Goal: Task Accomplishment & Management: Manage account settings

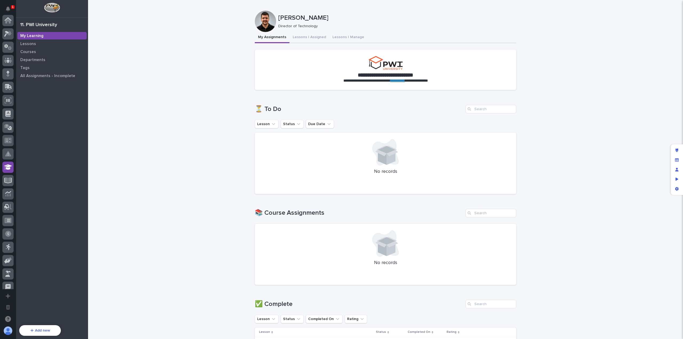
scroll to position [147, 0]
click at [677, 181] on icon "Preview as" at bounding box center [677, 179] width 3 height 4
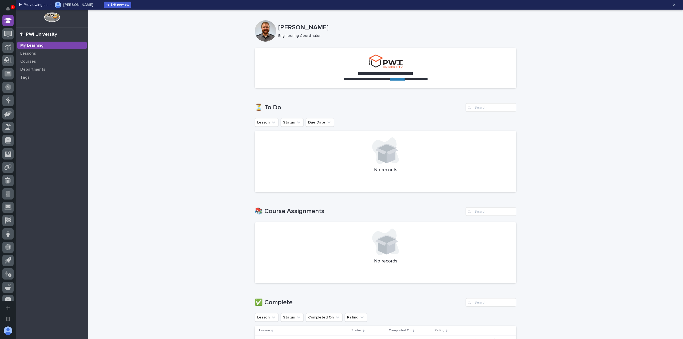
click at [50, 3] on icon "button" at bounding box center [51, 5] width 3 height 4
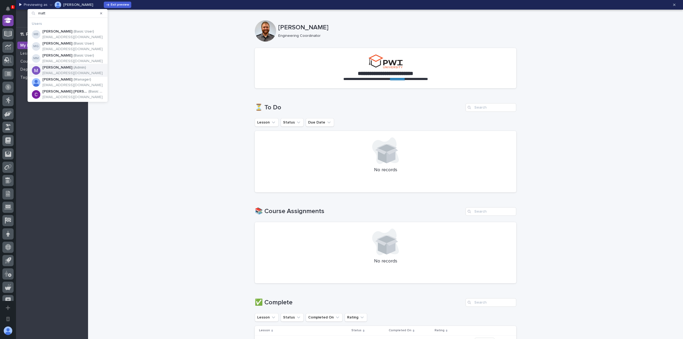
type input "matt"
click at [61, 72] on p "mhall@pwiworks.com" at bounding box center [72, 73] width 60 height 5
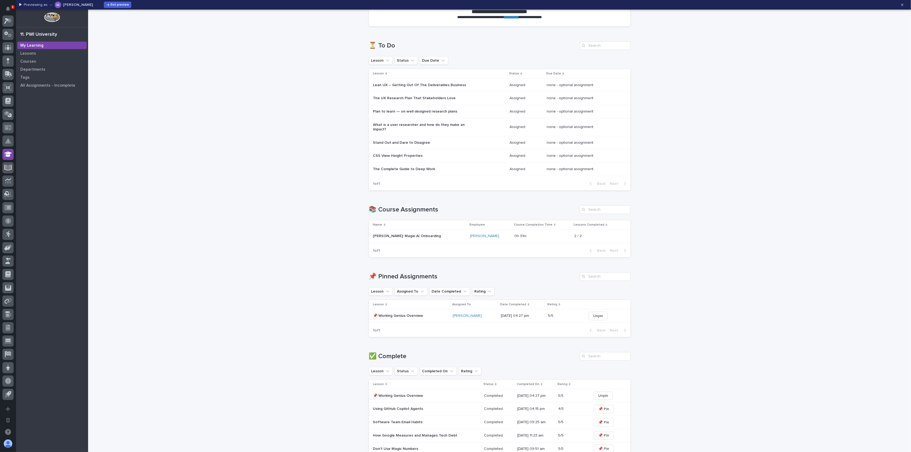
scroll to position [107, 0]
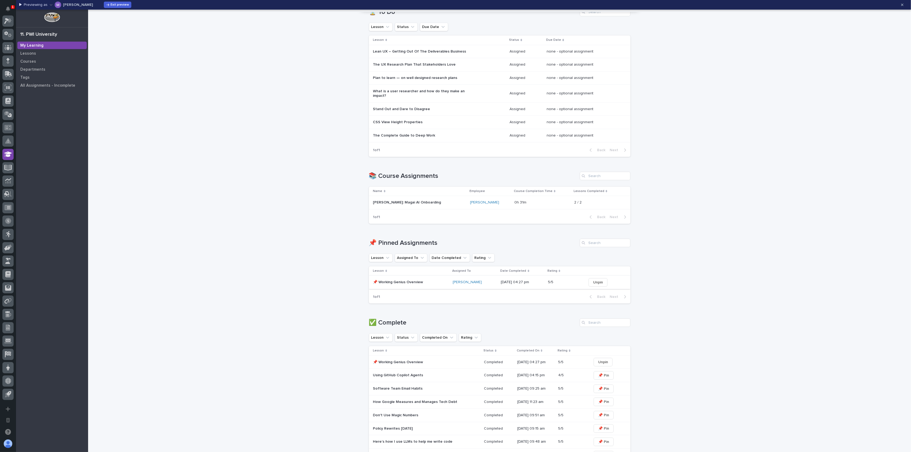
click at [593, 282] on span "Unpin" at bounding box center [598, 282] width 10 height 5
click at [683, 258] on div "**********" at bounding box center [499, 218] width 823 height 631
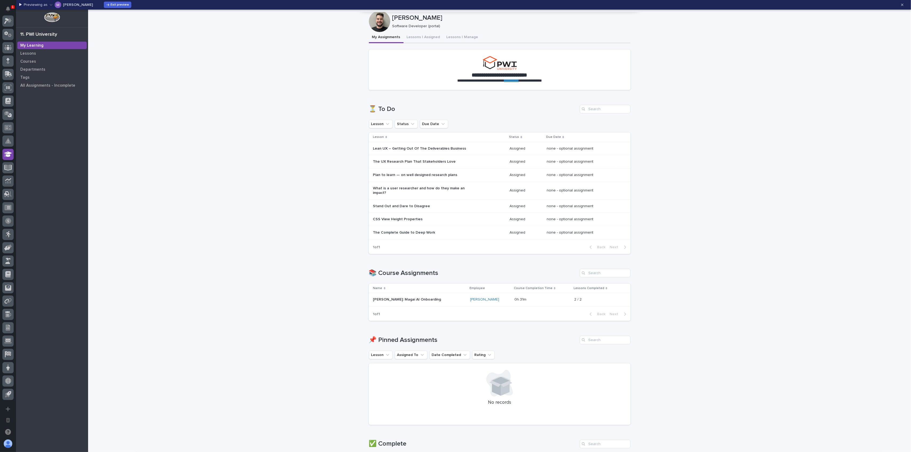
scroll to position [0, 0]
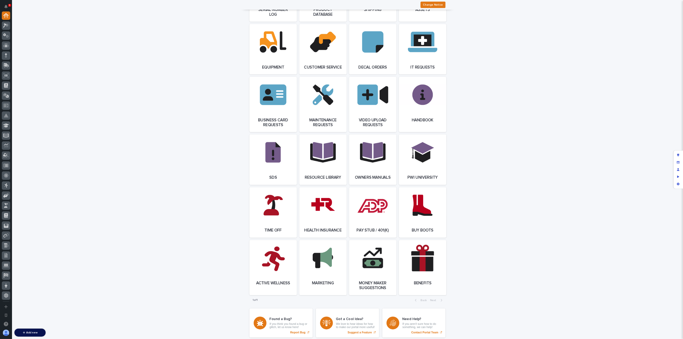
scroll to position [724, 0]
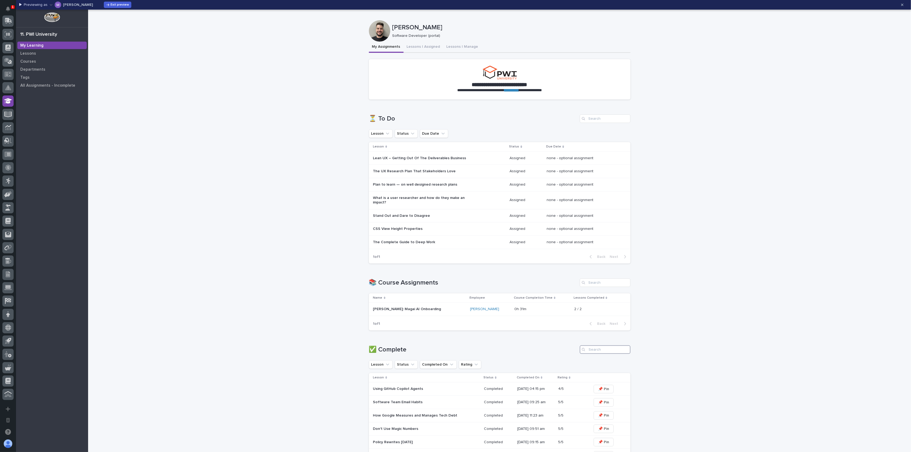
click at [598, 346] on input "Search" at bounding box center [605, 350] width 51 height 9
type input "working genius"
click at [595, 390] on span "📌 Pin" at bounding box center [595, 389] width 11 height 5
click at [625, 349] on icon "Search" at bounding box center [626, 350] width 2 height 2
click at [111, 5] on span "Exit preview" at bounding box center [120, 4] width 18 height 3
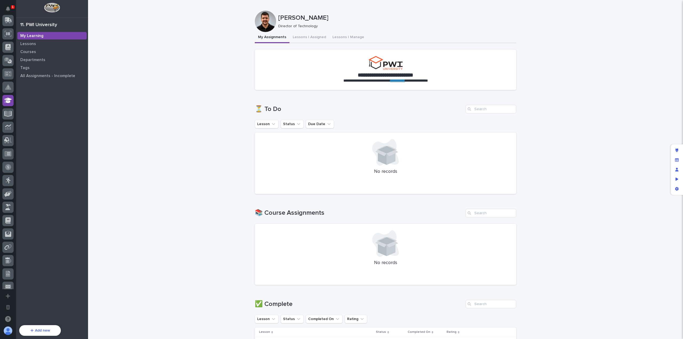
scroll to position [147, 0]
click at [680, 179] on div "Preview as" at bounding box center [677, 180] width 10 height 10
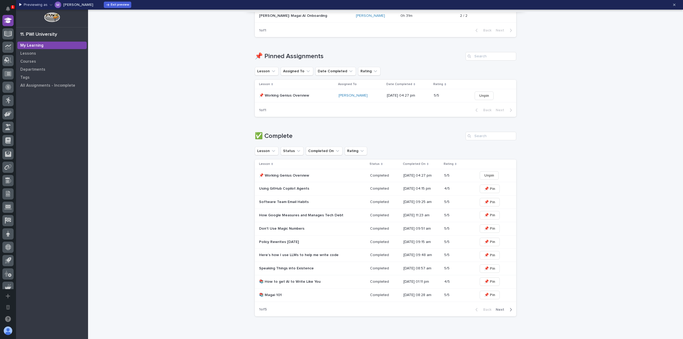
scroll to position [315, 0]
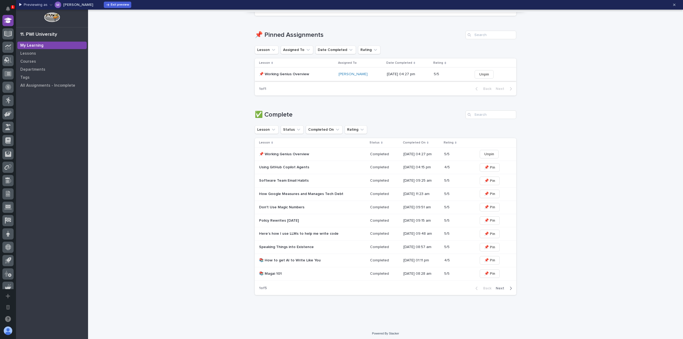
click at [480, 74] on span "Unpin" at bounding box center [484, 74] width 10 height 5
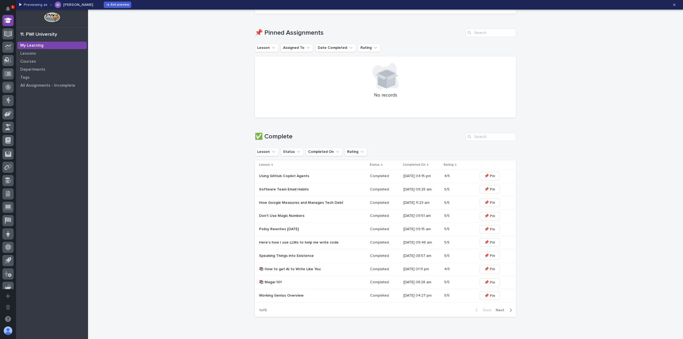
scroll to position [339, 0]
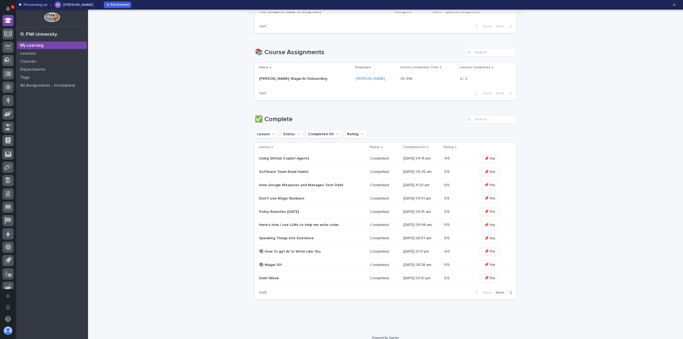
scroll to position [235, 0]
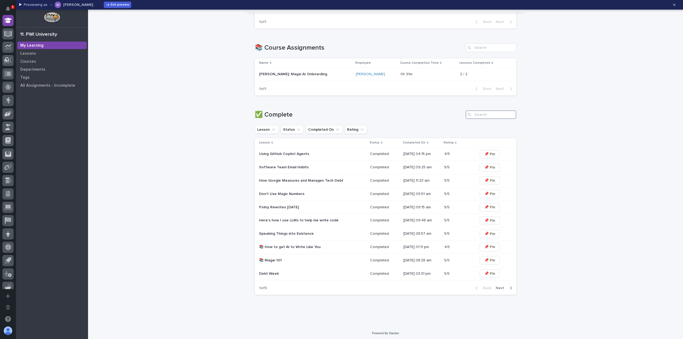
click at [491, 113] on input "Search" at bounding box center [491, 114] width 51 height 9
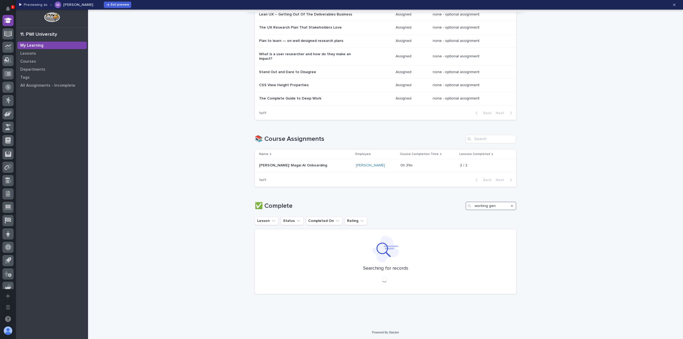
scroll to position [143, 0]
type input "working genius"
click at [481, 247] on span "📌 Pin" at bounding box center [481, 246] width 11 height 5
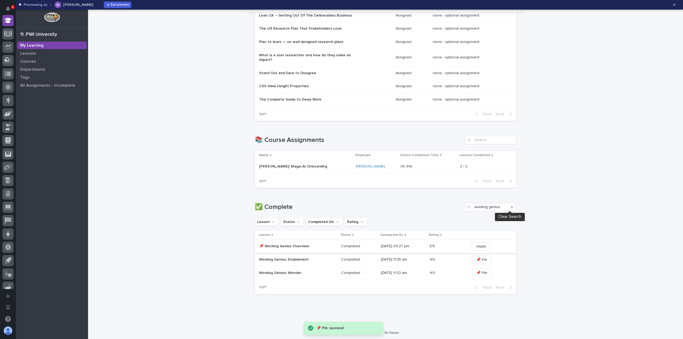
click at [511, 206] on icon "Search" at bounding box center [512, 207] width 2 height 2
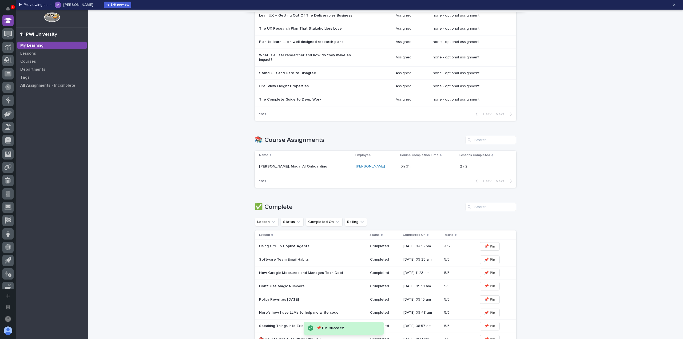
scroll to position [189, 0]
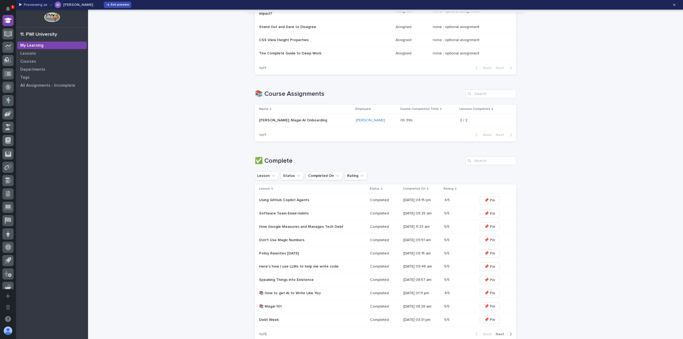
click at [104, 5] on button "Exit preview" at bounding box center [117, 5] width 27 height 6
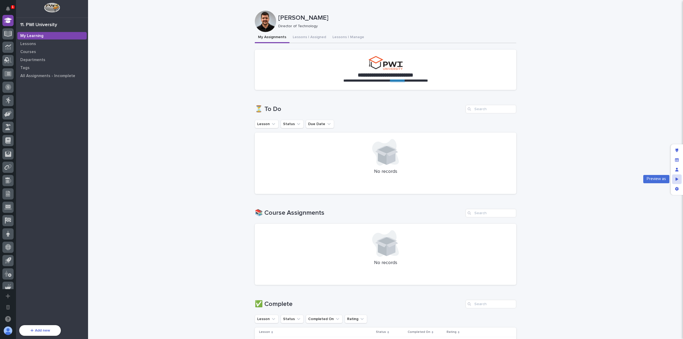
drag, startPoint x: 677, startPoint y: 180, endPoint x: 675, endPoint y: 178, distance: 3.0
click at [677, 180] on icon "Preview as" at bounding box center [677, 179] width 3 height 4
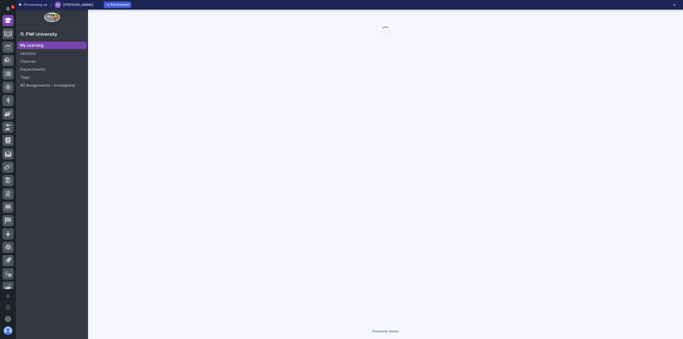
click at [47, 5] on div "Previewing as Matt Hall Exit preview" at bounding box center [344, 5] width 650 height 9
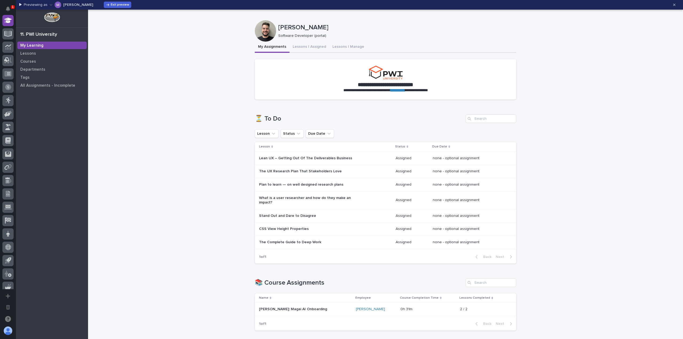
click at [50, 5] on icon "button" at bounding box center [51, 4] width 3 height 1
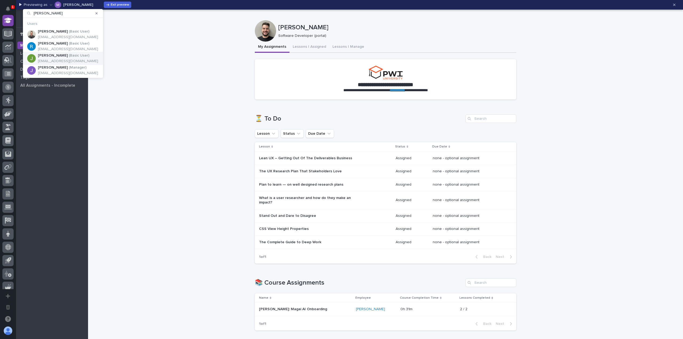
type input "jon"
click at [70, 60] on p "jdmiller@pwiworks.com" at bounding box center [68, 61] width 60 height 5
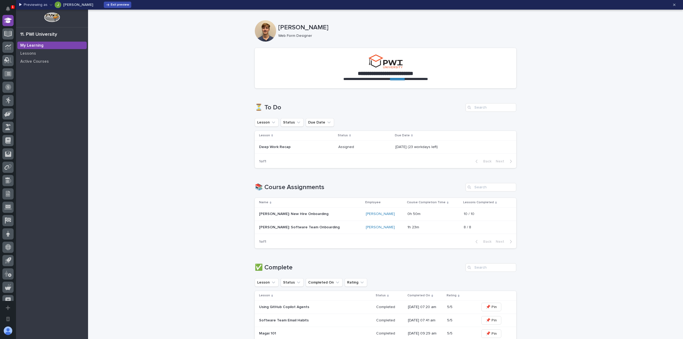
click at [111, 5] on span "Exit preview" at bounding box center [120, 4] width 18 height 3
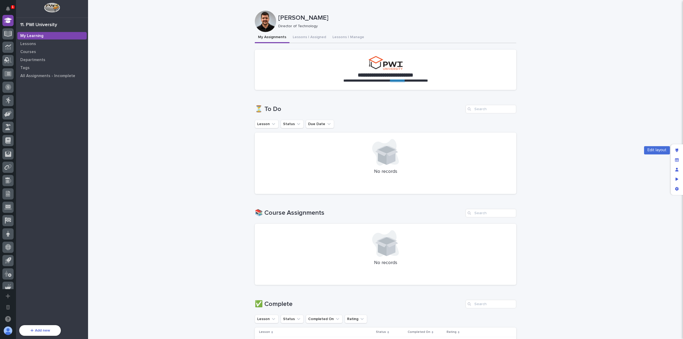
click at [680, 149] on div "Edit layout" at bounding box center [677, 151] width 10 height 10
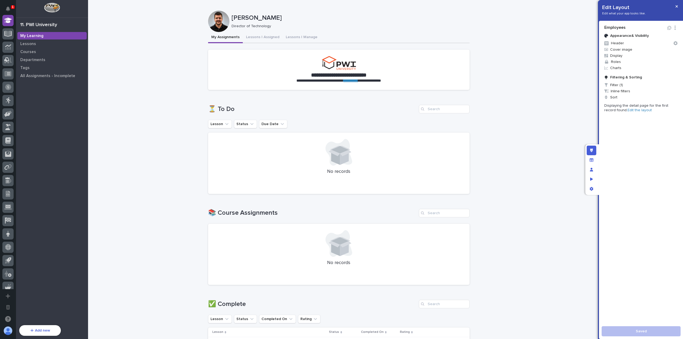
click at [630, 112] on p "Displaying the detail page for the first record found. Edit the layout" at bounding box center [640, 108] width 73 height 9
click at [630, 111] on link "Edit the layout" at bounding box center [640, 110] width 24 height 4
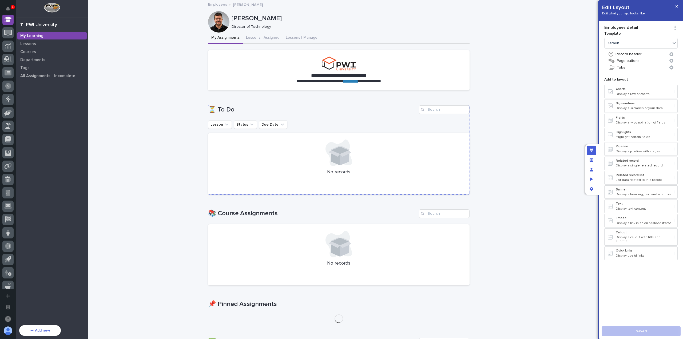
scroll to position [147, 0]
click at [282, 216] on h1 "📚 Course Assignments" at bounding box center [312, 214] width 209 height 8
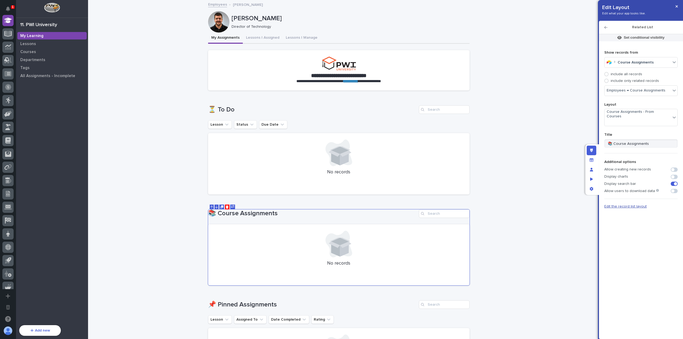
click at [630, 205] on span "Edit the record list layout" at bounding box center [625, 207] width 42 height 4
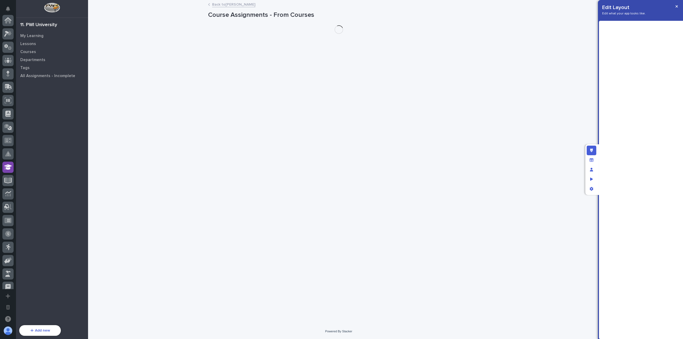
scroll to position [147, 0]
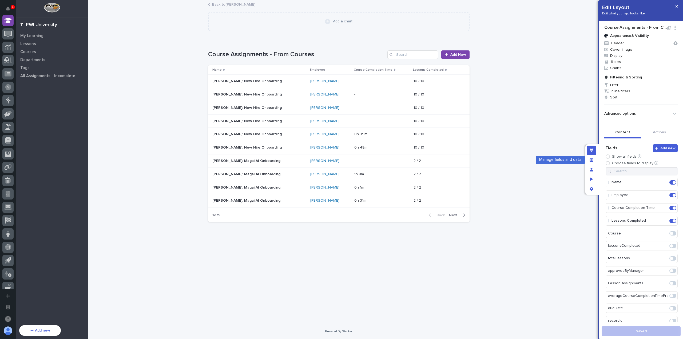
drag, startPoint x: 593, startPoint y: 160, endPoint x: 592, endPoint y: 120, distance: 40.3
click at [593, 160] on div "Manage fields and data" at bounding box center [592, 160] width 10 height 10
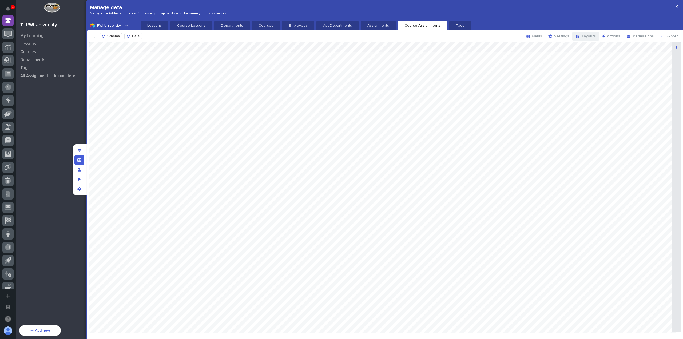
click at [594, 38] on span "Layouts" at bounding box center [589, 36] width 14 height 4
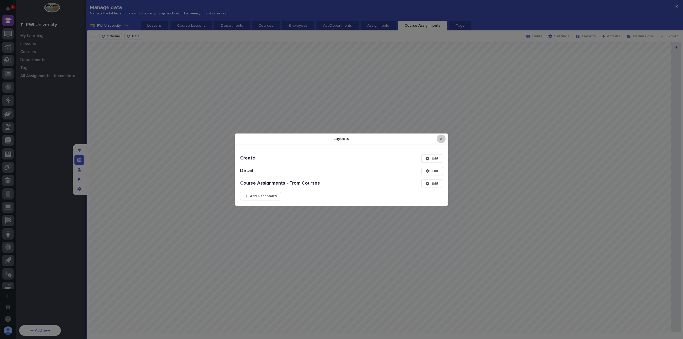
click at [441, 141] on button "Close Modal" at bounding box center [441, 139] width 9 height 9
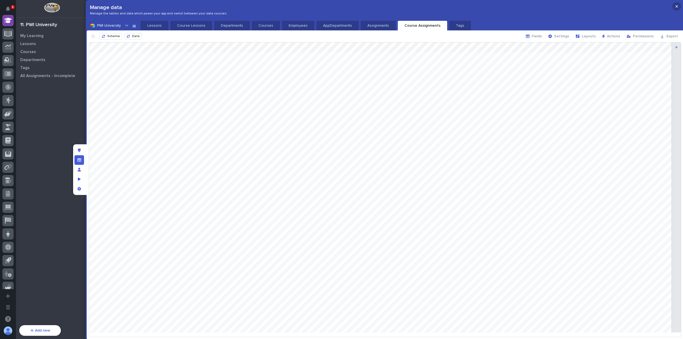
click at [677, 9] on button "button" at bounding box center [676, 6] width 9 height 9
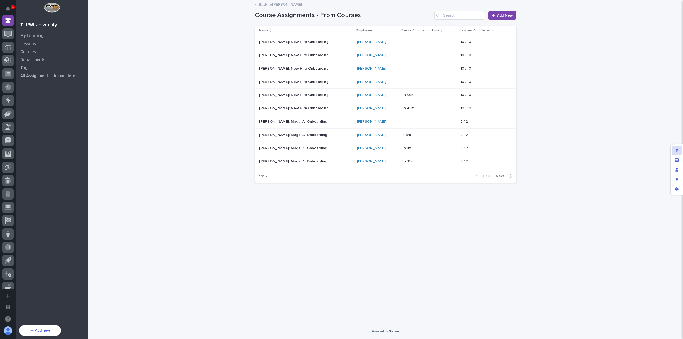
click at [675, 149] on div "Edit layout" at bounding box center [677, 151] width 10 height 10
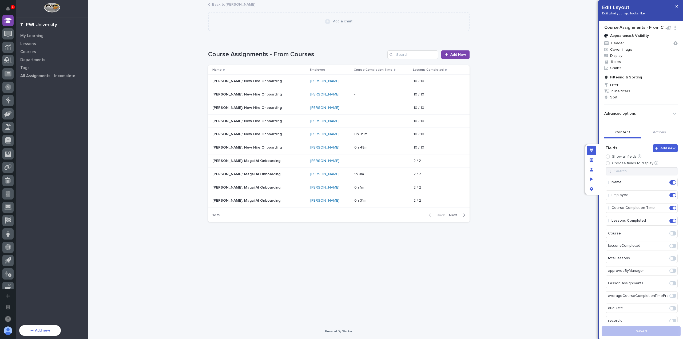
click at [667, 27] on icon "button" at bounding box center [669, 28] width 5 height 4
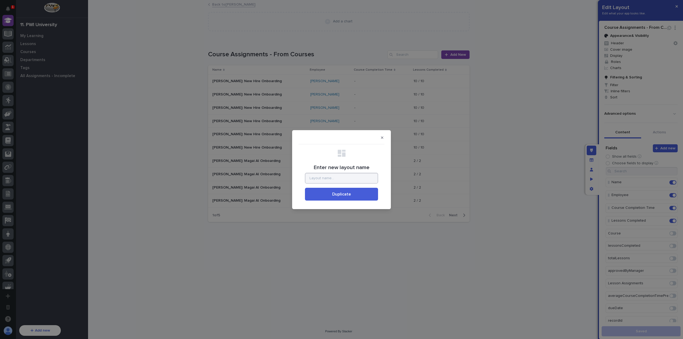
click at [319, 180] on input "Enter new layout name" at bounding box center [341, 178] width 73 height 11
type input "Course Assignments - My Work"
click at [305, 188] on button "Duplicate" at bounding box center [341, 194] width 73 height 13
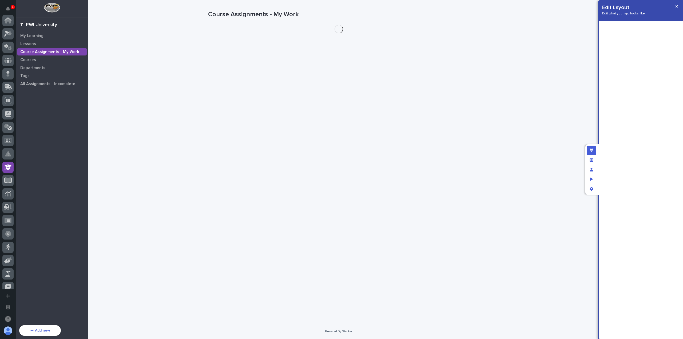
scroll to position [147, 0]
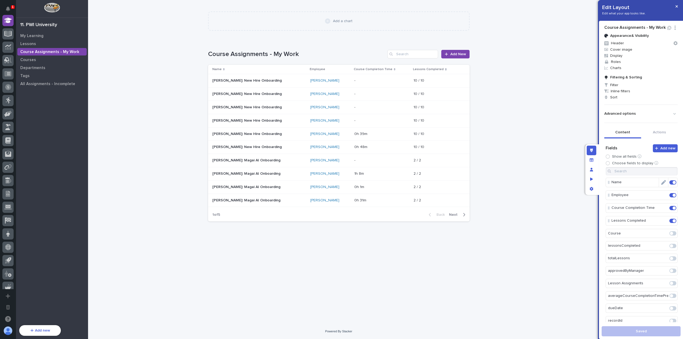
click at [669, 182] on span at bounding box center [672, 182] width 7 height 4
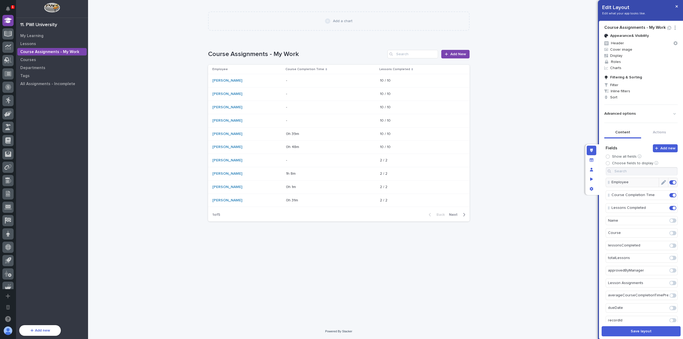
click at [673, 182] on span at bounding box center [674, 182] width 3 height 3
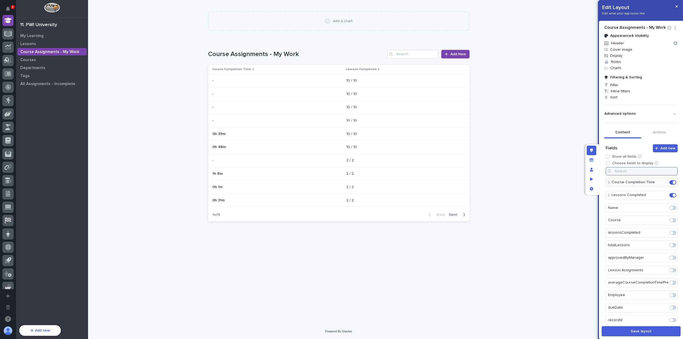
click at [638, 171] on input at bounding box center [642, 171] width 72 height 9
click at [670, 194] on span at bounding box center [671, 194] width 3 height 3
type input "cours"
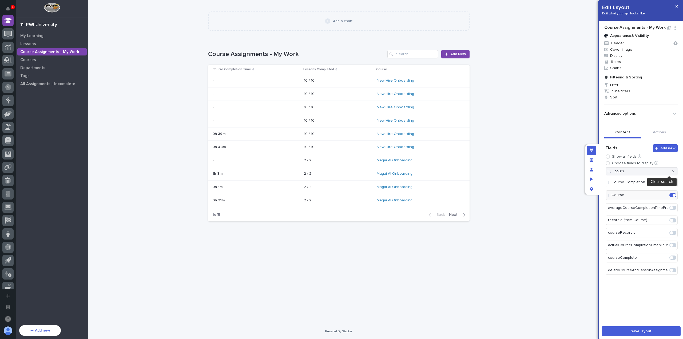
click at [672, 170] on icon "button" at bounding box center [673, 171] width 2 height 3
drag, startPoint x: 610, startPoint y: 208, endPoint x: 609, endPoint y: 180, distance: 28.0
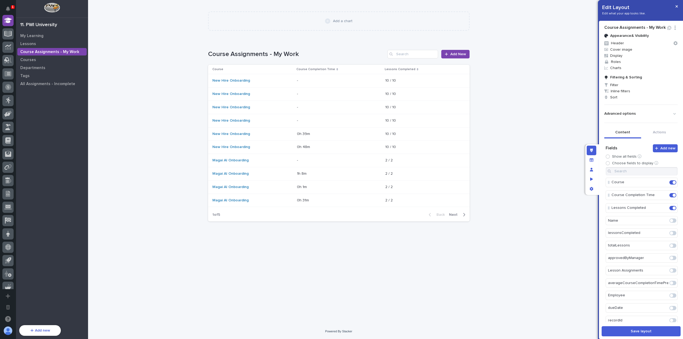
click at [669, 268] on span at bounding box center [672, 270] width 7 height 4
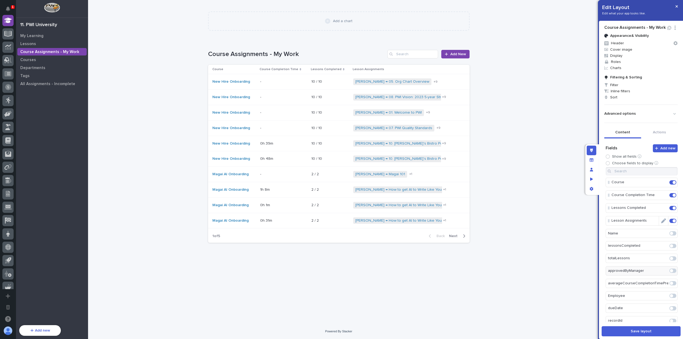
click at [673, 220] on span at bounding box center [674, 220] width 3 height 3
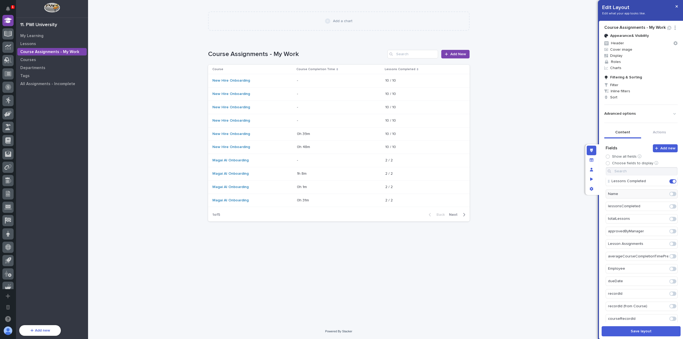
scroll to position [53, 0]
click at [670, 253] on span at bounding box center [671, 254] width 3 height 3
click at [669, 290] on span at bounding box center [672, 292] width 7 height 4
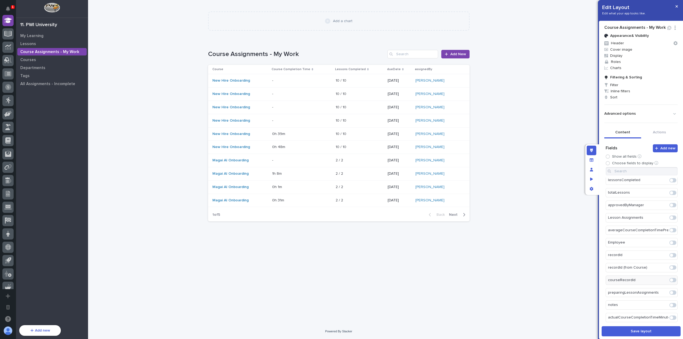
scroll to position [0, 0]
click at [661, 220] on icon "Edit" at bounding box center [663, 221] width 5 height 5
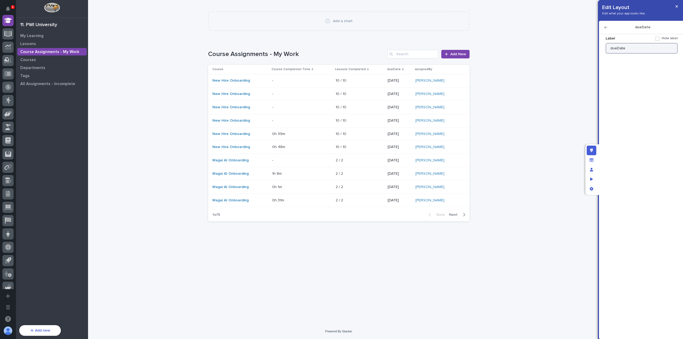
drag, startPoint x: 637, startPoint y: 53, endPoint x: 602, endPoint y: 47, distance: 35.4
click at [603, 47] on div "Label Hide label dueDate Display as image Display as button Open in new tab Lin…" at bounding box center [641, 183] width 79 height 304
type input "Due Date"
click at [607, 26] on icon "button" at bounding box center [605, 28] width 3 height 4
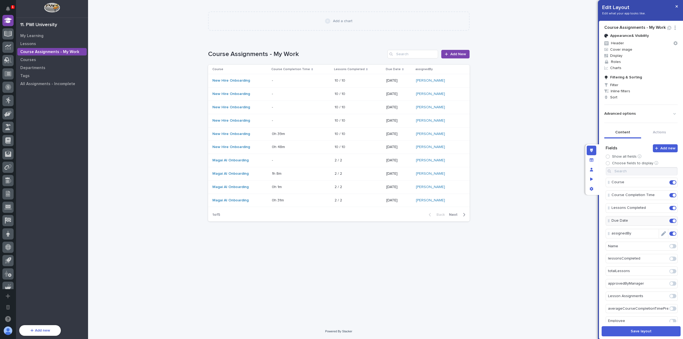
click at [661, 232] on icon "Edit" at bounding box center [663, 233] width 5 height 5
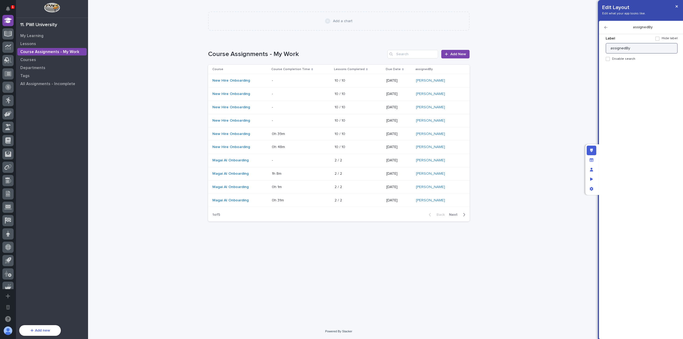
drag, startPoint x: 641, startPoint y: 50, endPoint x: 578, endPoint y: 41, distance: 63.9
click at [585, 43] on div "Edit Layout Edit what your app looks like. assignedBy Label Hide label assigned…" at bounding box center [341, 169] width 683 height 339
type input "Assigned By"
click at [606, 28] on icon "button" at bounding box center [605, 28] width 3 height 4
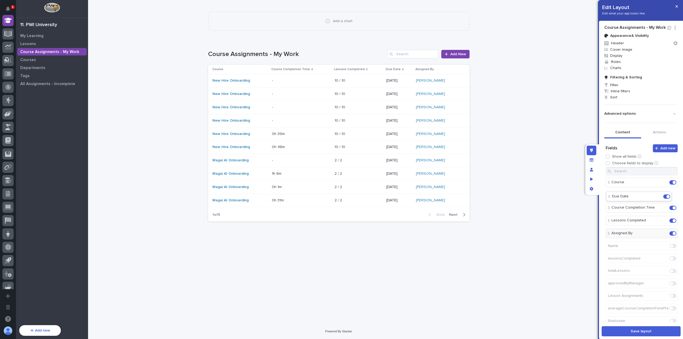
drag, startPoint x: 609, startPoint y: 222, endPoint x: 610, endPoint y: 196, distance: 26.2
drag, startPoint x: 609, startPoint y: 209, endPoint x: 609, endPoint y: 223, distance: 13.6
click at [661, 219] on icon "Edit" at bounding box center [663, 221] width 5 height 5
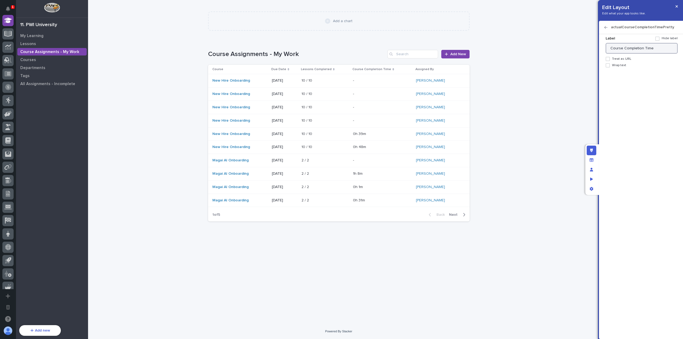
drag, startPoint x: 623, startPoint y: 49, endPoint x: 603, endPoint y: 47, distance: 20.3
click at [603, 47] on div "Label Hide label Course Completion Time Treat as URL Display as image Display a…" at bounding box center [641, 183] width 79 height 304
type input "Completion Time"
click at [607, 26] on icon "button" at bounding box center [605, 28] width 3 height 4
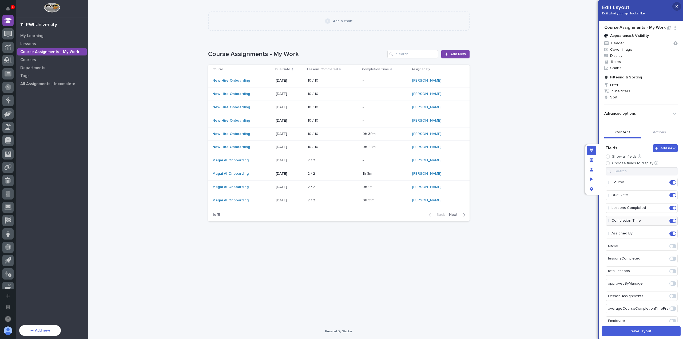
click at [677, 9] on button "button" at bounding box center [676, 6] width 9 height 9
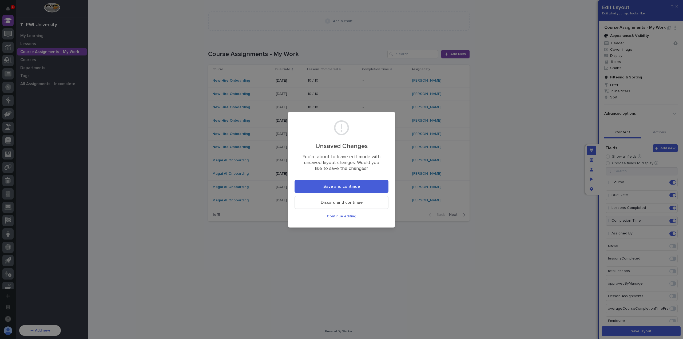
click at [345, 188] on span "Save and continue" at bounding box center [341, 186] width 37 height 4
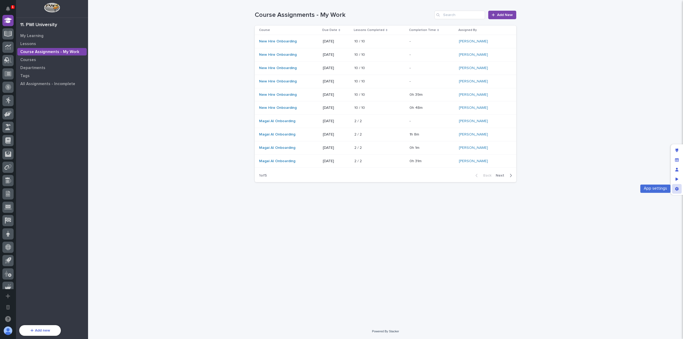
click at [679, 191] on div "App settings" at bounding box center [677, 189] width 10 height 10
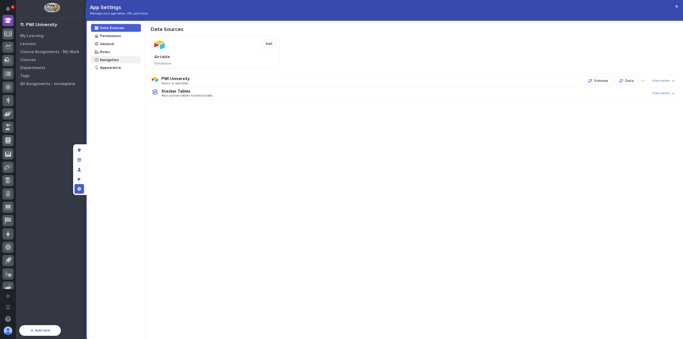
click at [105, 61] on div "Navigation" at bounding box center [109, 59] width 19 height 5
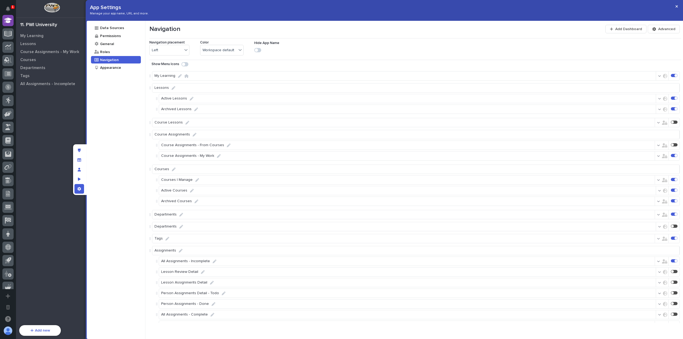
click at [672, 156] on div at bounding box center [673, 155] width 2 height 1
click at [677, 5] on icon "button" at bounding box center [677, 7] width 2 height 4
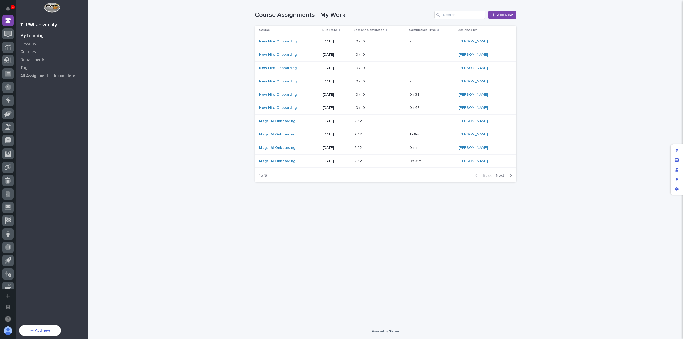
click at [35, 36] on p "My Learning" at bounding box center [31, 36] width 23 height 5
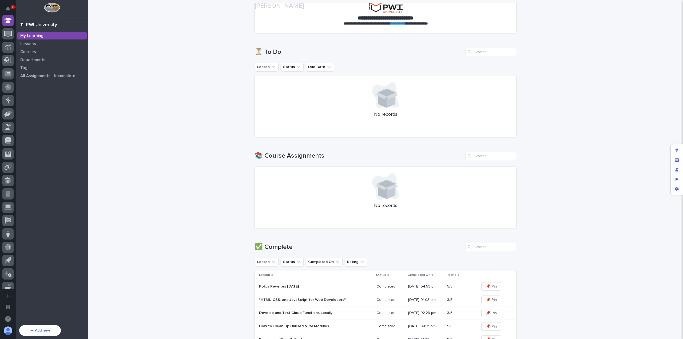
scroll to position [80, 0]
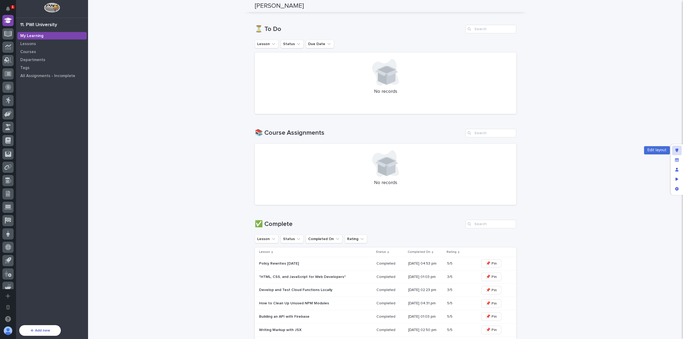
click at [676, 152] on icon "Edit layout" at bounding box center [677, 151] width 3 height 4
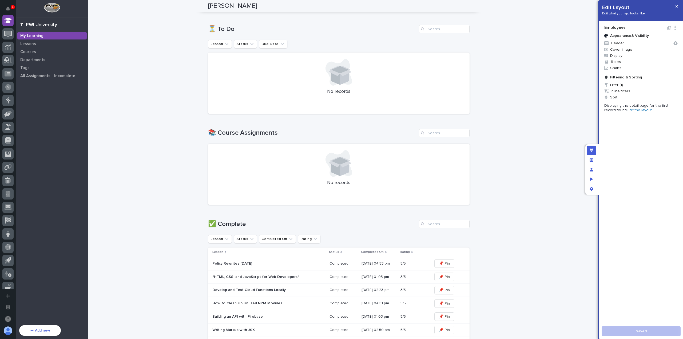
click at [628, 111] on link "Edit the layout" at bounding box center [640, 110] width 24 height 4
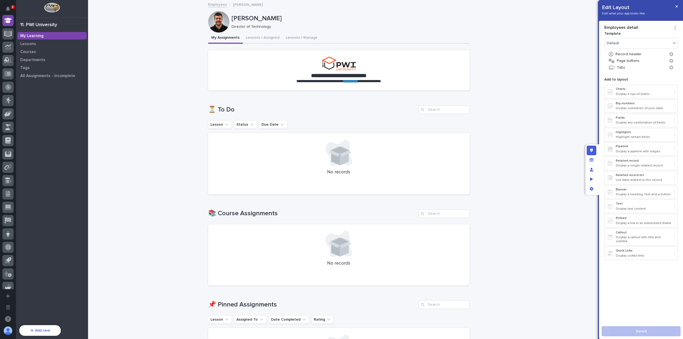
scroll to position [160, 0]
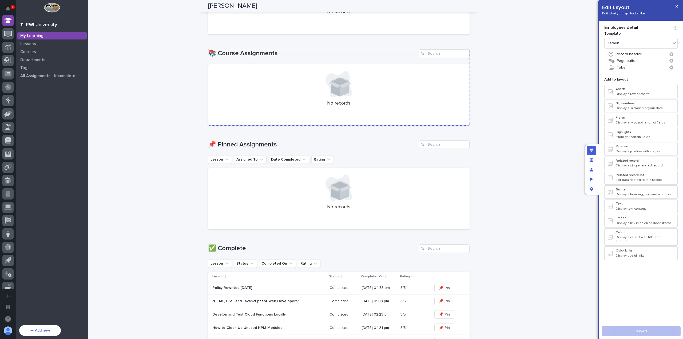
click at [317, 63] on div "📚 Course Assignments No records" at bounding box center [338, 87] width 261 height 76
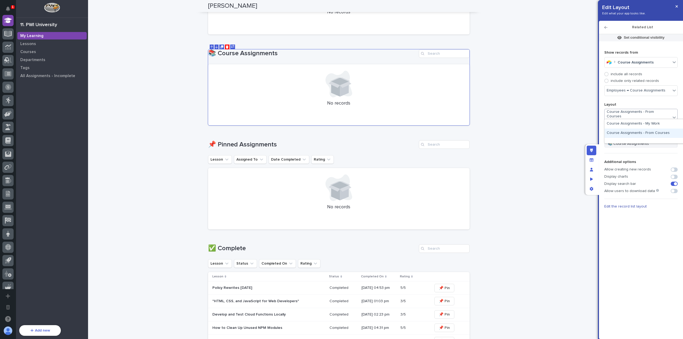
click at [651, 131] on div "Course Assignments - From Courses" at bounding box center [645, 133] width 80 height 9
click at [651, 112] on span "Course Assignments - From Courses" at bounding box center [638, 114] width 62 height 9
click at [652, 125] on div "Course Assignments - My Work" at bounding box center [645, 123] width 80 height 9
click at [675, 6] on button "button" at bounding box center [676, 6] width 9 height 9
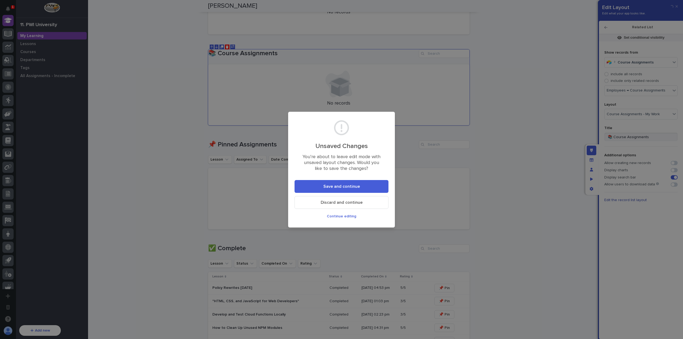
click at [355, 190] on button "Save and continue" at bounding box center [342, 186] width 94 height 13
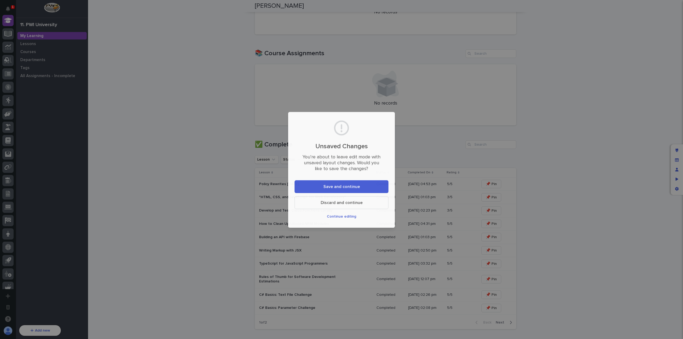
scroll to position [108, 0]
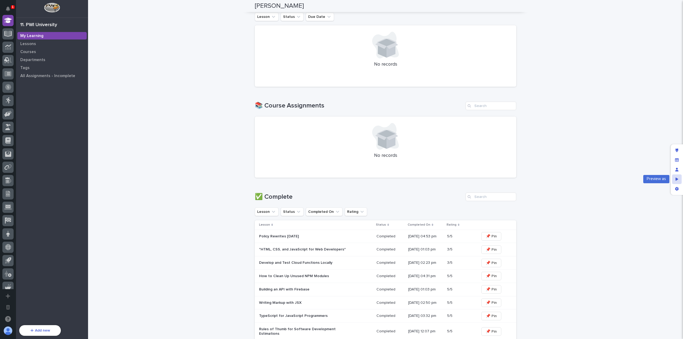
click at [675, 180] on div "Preview as" at bounding box center [677, 180] width 10 height 10
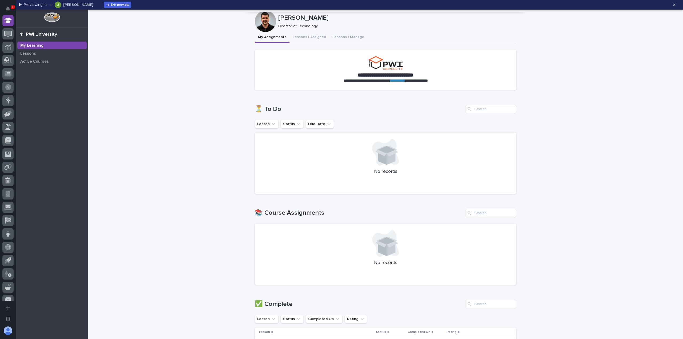
scroll to position [0, 0]
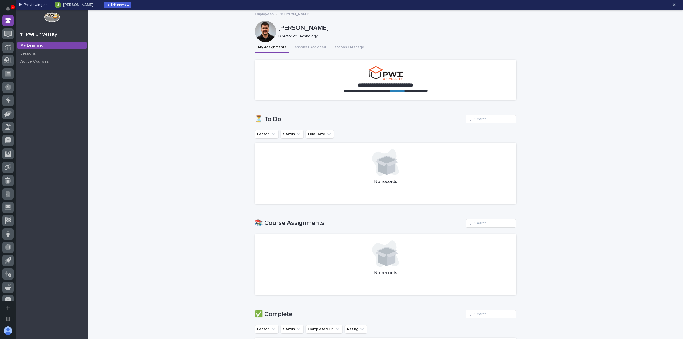
click at [46, 47] on div "My Learning" at bounding box center [51, 45] width 69 height 7
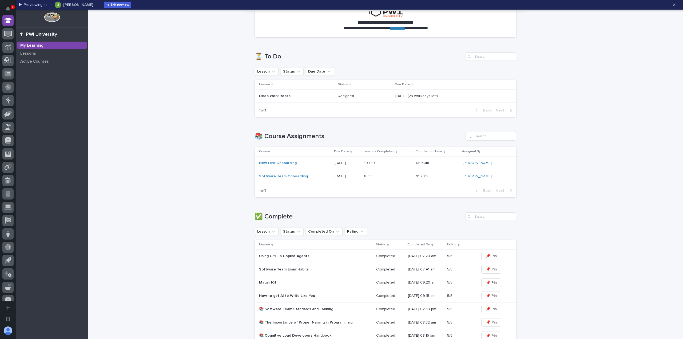
scroll to position [27, 0]
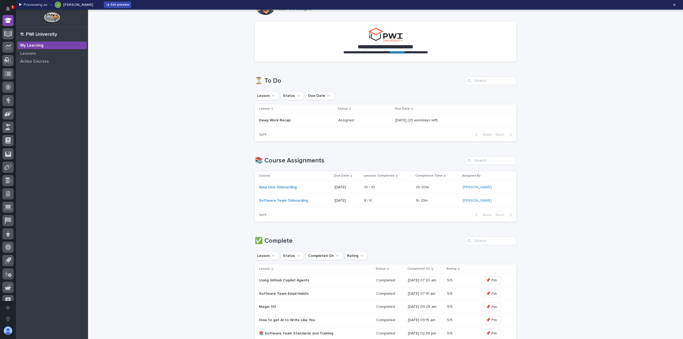
click at [111, 4] on span "Exit preview" at bounding box center [120, 4] width 18 height 3
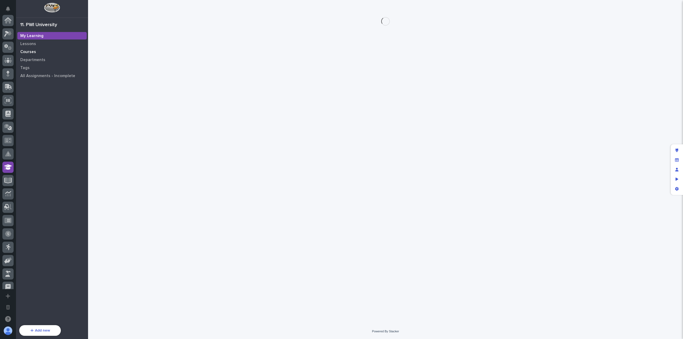
scroll to position [147, 0]
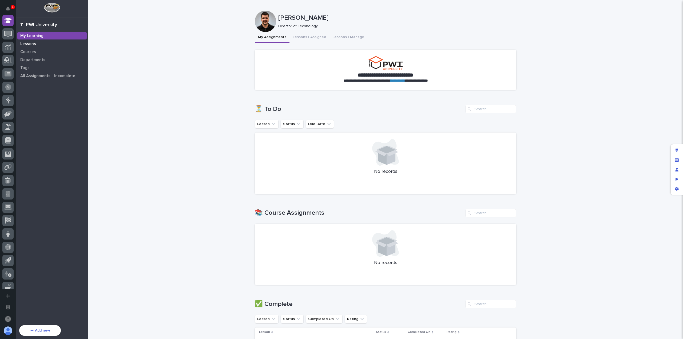
click at [52, 43] on div "Lessons" at bounding box center [51, 43] width 69 height 7
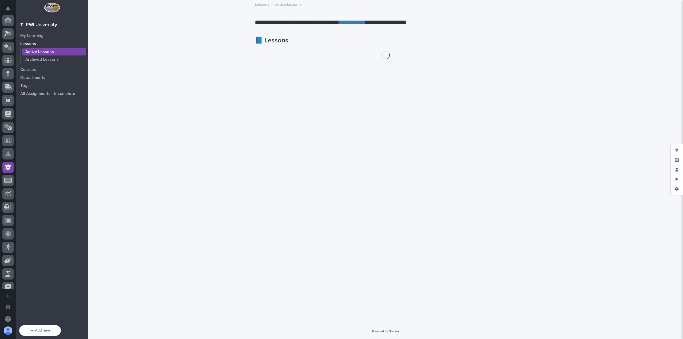
scroll to position [147, 0]
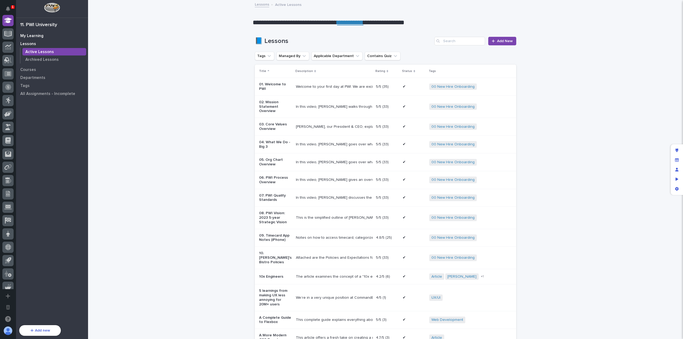
click at [46, 37] on div "My Learning" at bounding box center [51, 35] width 69 height 7
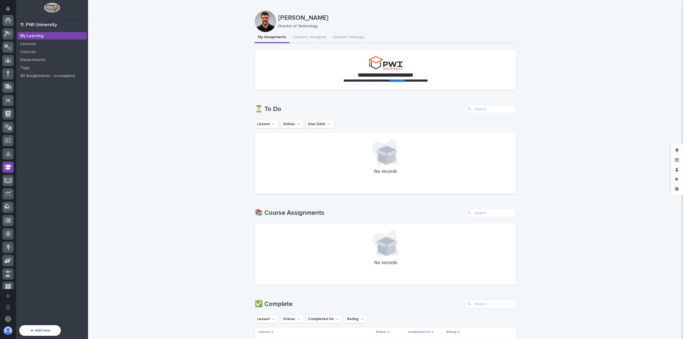
scroll to position [147, 0]
click at [681, 177] on div "Preview as" at bounding box center [677, 180] width 10 height 10
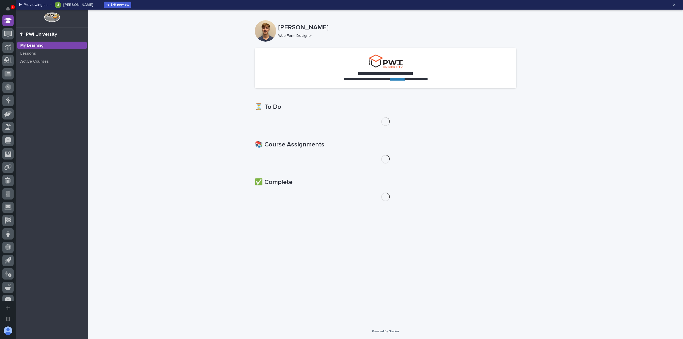
click at [46, 4] on p "Previewing as" at bounding box center [36, 5] width 24 height 5
click at [51, 4] on icon "button" at bounding box center [51, 5] width 3 height 4
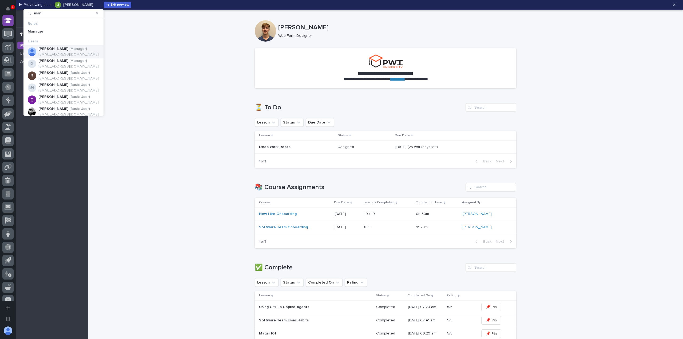
type input "man"
click at [62, 52] on p "mchapagai@pwiworks.com" at bounding box center [68, 54] width 60 height 5
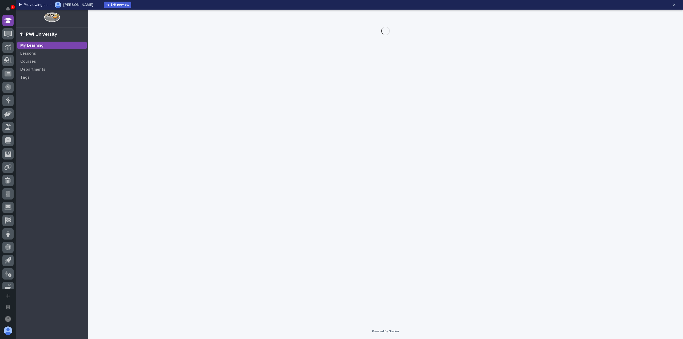
scroll to position [0, 0]
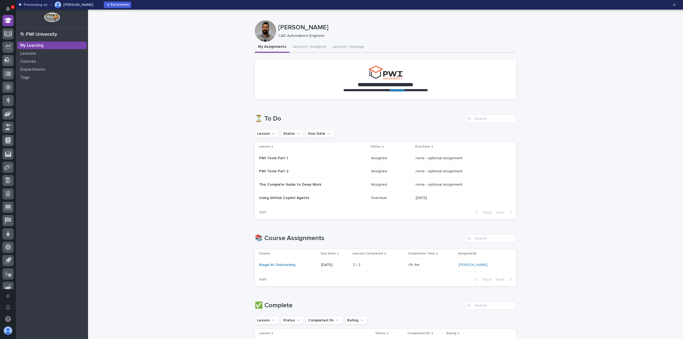
click at [319, 159] on p "PWI Tools Part 1" at bounding box center [305, 158] width 93 height 5
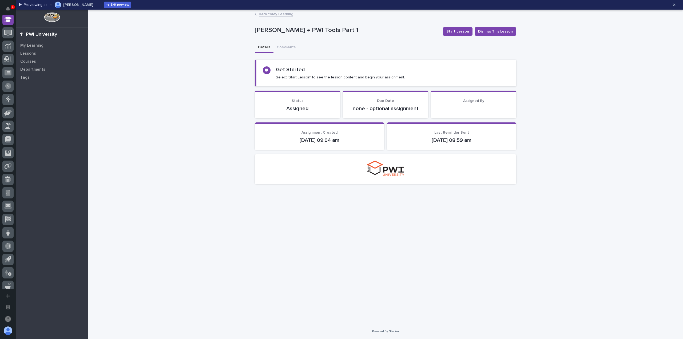
scroll to position [147, 0]
click at [124, 6] on span "Exit preview" at bounding box center [120, 4] width 18 height 3
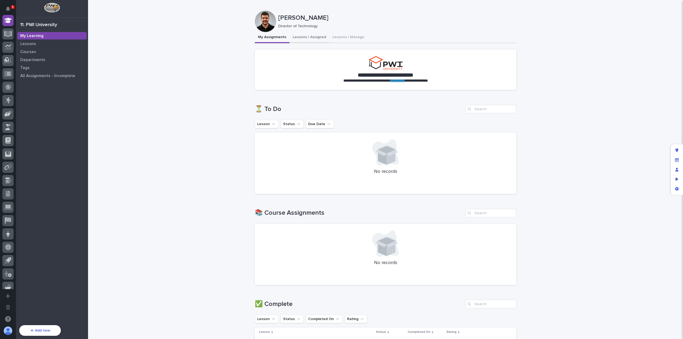
click at [317, 37] on button "Lessons I Assigned" at bounding box center [310, 37] width 40 height 11
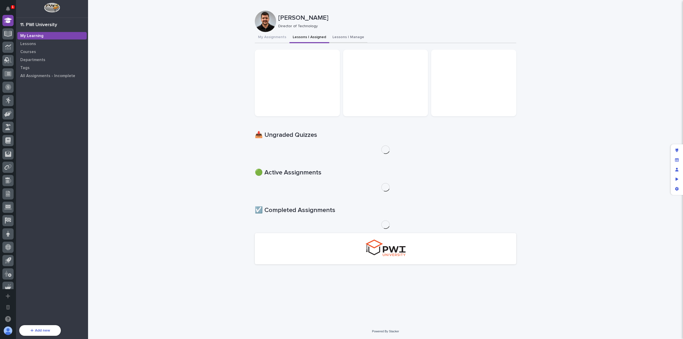
click at [342, 37] on button "Lessons I Manage" at bounding box center [348, 37] width 38 height 11
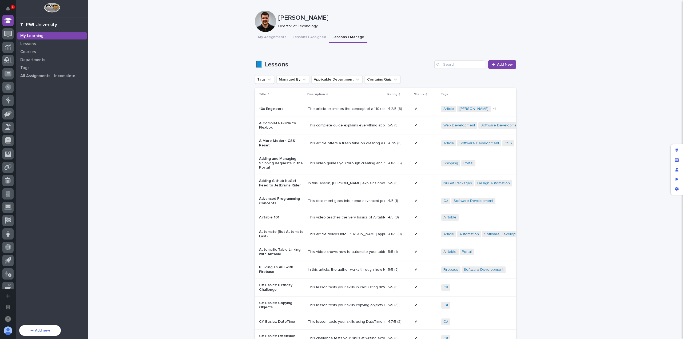
click at [332, 111] on div "The article examines the concept of a "10x engineer," questioning the reality o…" at bounding box center [346, 109] width 76 height 5
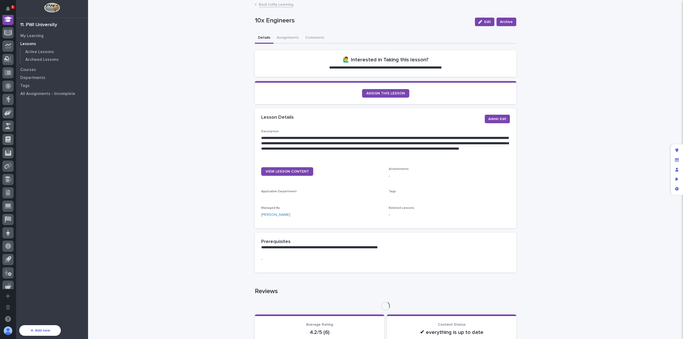
scroll to position [147, 0]
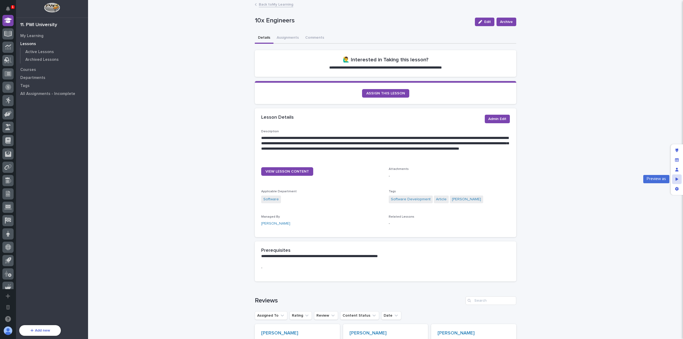
click at [676, 179] on icon "Preview as" at bounding box center [677, 178] width 3 height 3
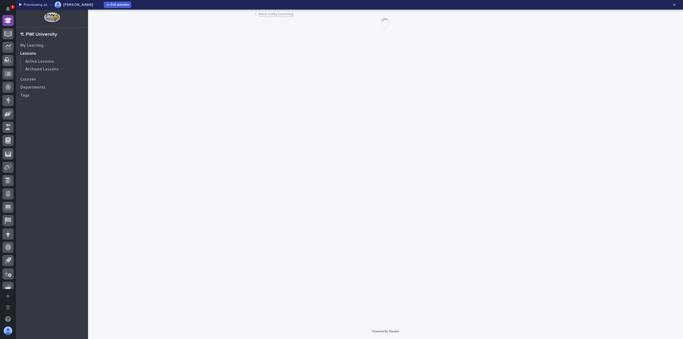
scroll to position [0, 0]
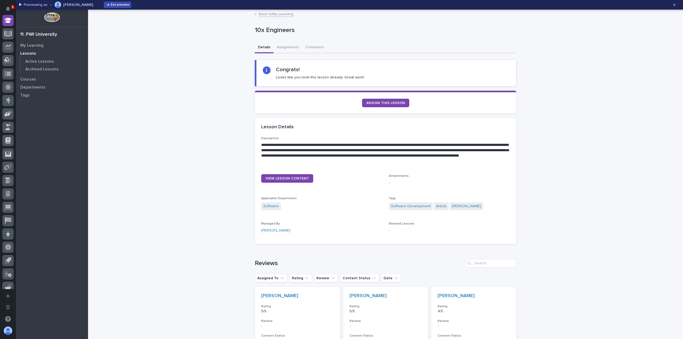
click at [123, 6] on button "Exit preview" at bounding box center [117, 5] width 27 height 6
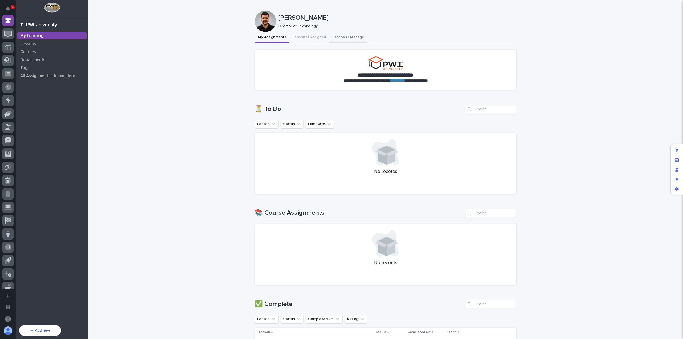
click at [336, 37] on button "Lessons I Manage" at bounding box center [348, 37] width 38 height 11
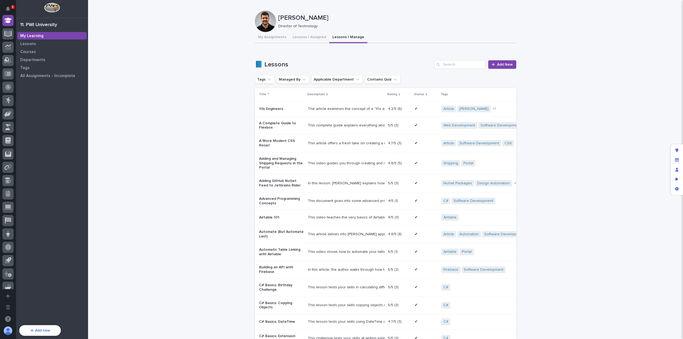
click at [346, 109] on div "The article examines the concept of a "10x engineer," questioning the reality o…" at bounding box center [346, 109] width 76 height 5
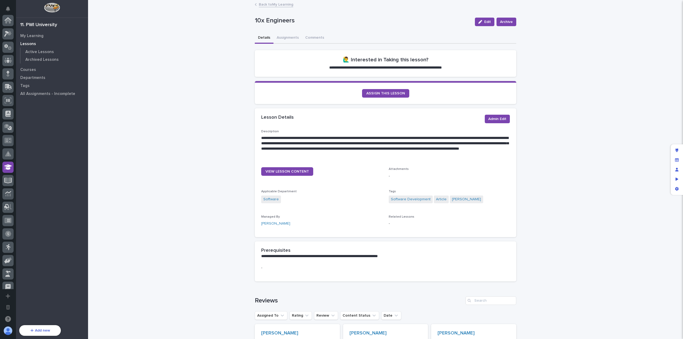
scroll to position [147, 0]
click at [285, 40] on button "Assignments" at bounding box center [287, 38] width 29 height 11
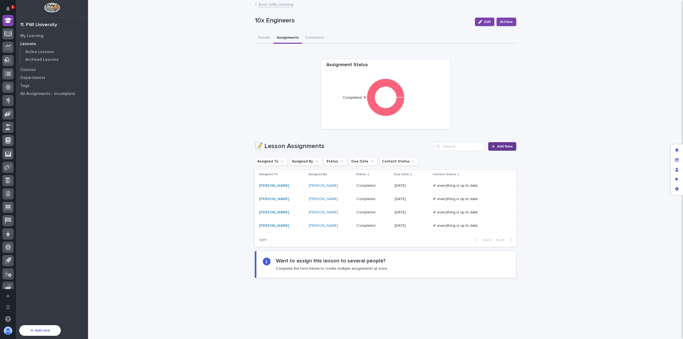
click at [500, 145] on span "Add New" at bounding box center [505, 147] width 16 height 4
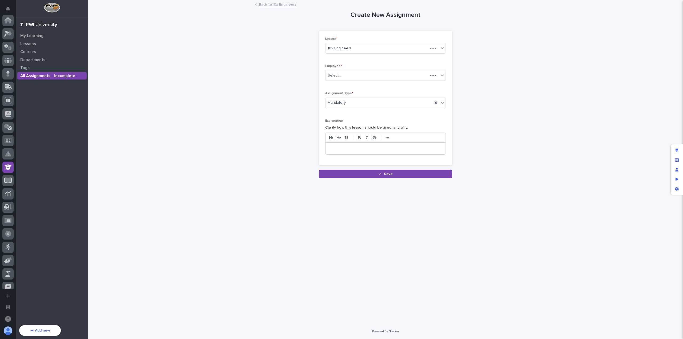
scroll to position [147, 0]
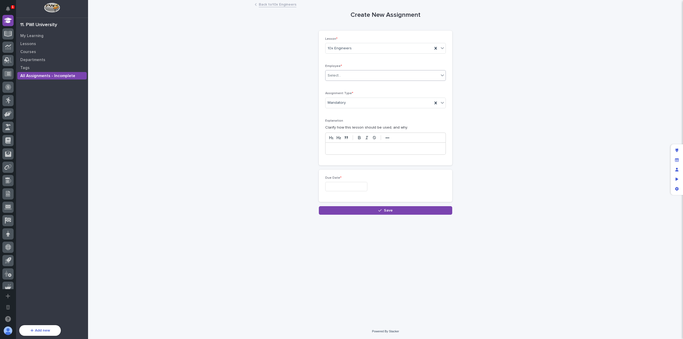
click at [363, 80] on div "Select..." at bounding box center [382, 75] width 113 height 9
type input "****"
click at [358, 101] on div "[PERSON_NAME]" at bounding box center [386, 104] width 120 height 9
click at [355, 193] on div "Due Date *" at bounding box center [385, 185] width 121 height 19
click at [357, 190] on input "text" at bounding box center [346, 186] width 42 height 9
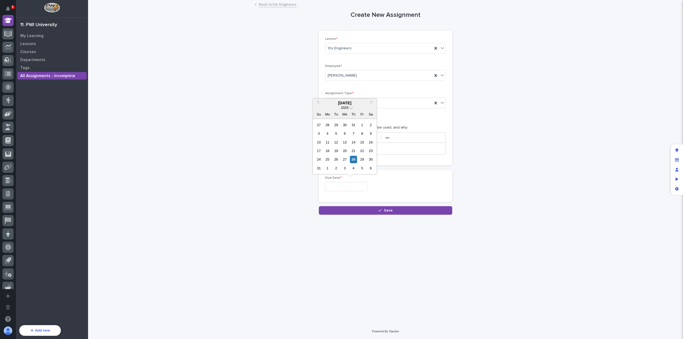
click at [362, 164] on div "24 25 26 27 28 29 30" at bounding box center [345, 159] width 61 height 9
click at [365, 161] on div "29" at bounding box center [362, 159] width 7 height 7
type input "**********"
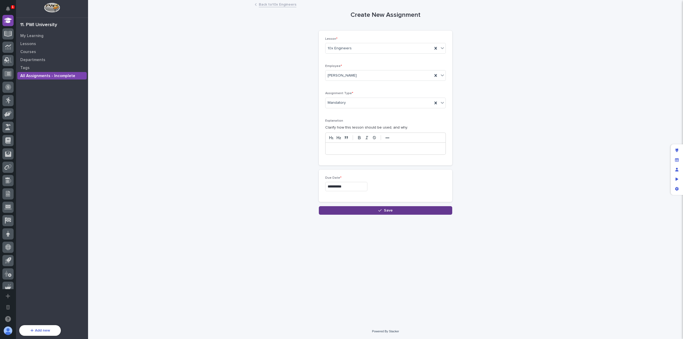
click at [383, 213] on button "Save" at bounding box center [385, 210] width 133 height 9
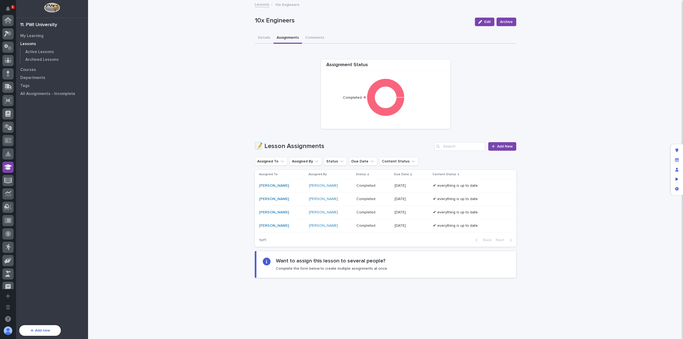
scroll to position [147, 0]
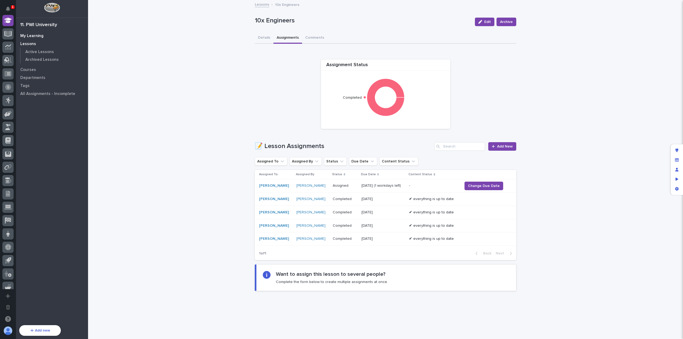
click at [54, 36] on div "My Learning" at bounding box center [51, 35] width 69 height 7
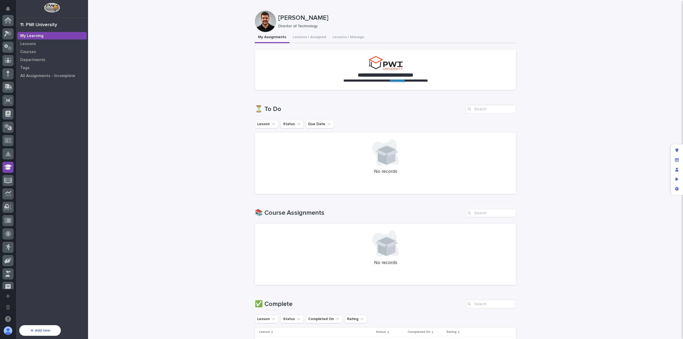
scroll to position [147, 0]
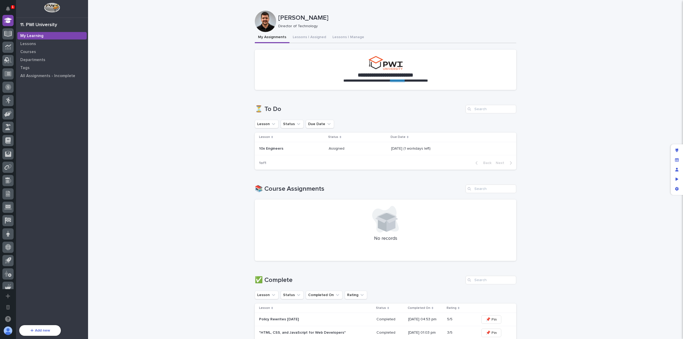
click at [338, 152] on div "Assigned Assigned" at bounding box center [358, 148] width 58 height 9
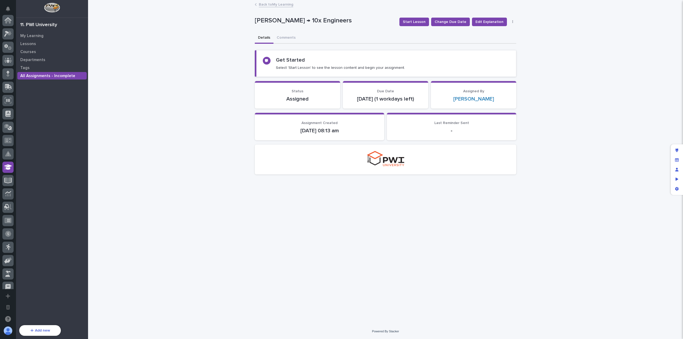
scroll to position [147, 0]
click at [418, 20] on span "Start Lesson" at bounding box center [414, 21] width 23 height 5
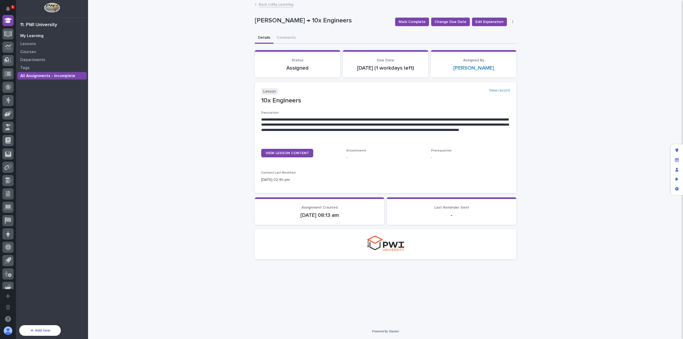
click at [59, 37] on div "My Learning" at bounding box center [51, 35] width 69 height 7
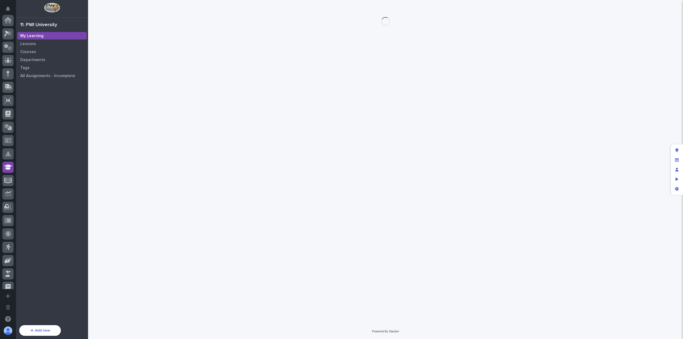
scroll to position [147, 0]
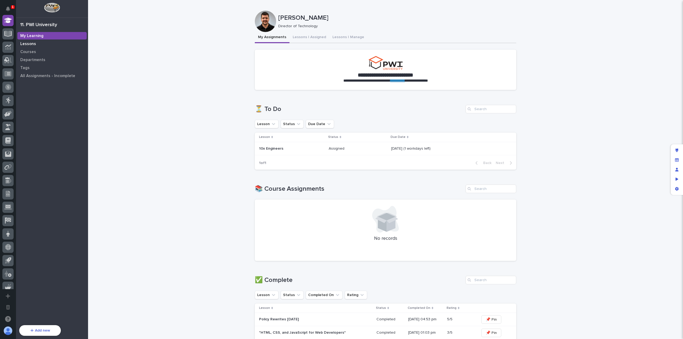
click at [66, 42] on div "Lessons" at bounding box center [51, 43] width 69 height 7
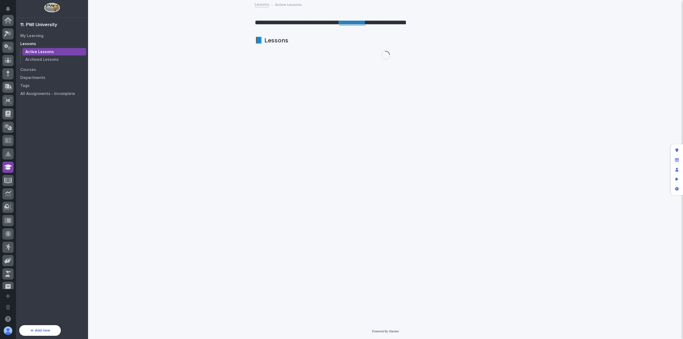
scroll to position [147, 0]
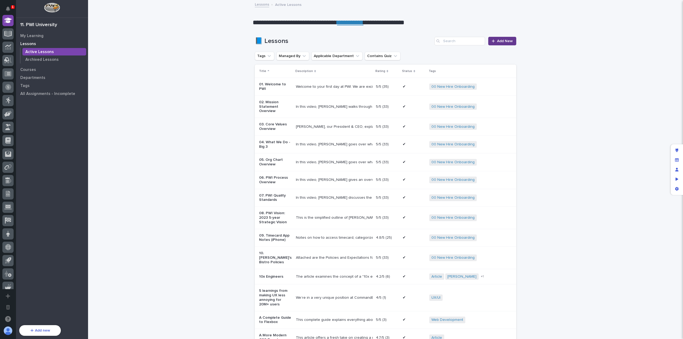
click at [506, 41] on span "Add New" at bounding box center [505, 41] width 16 height 4
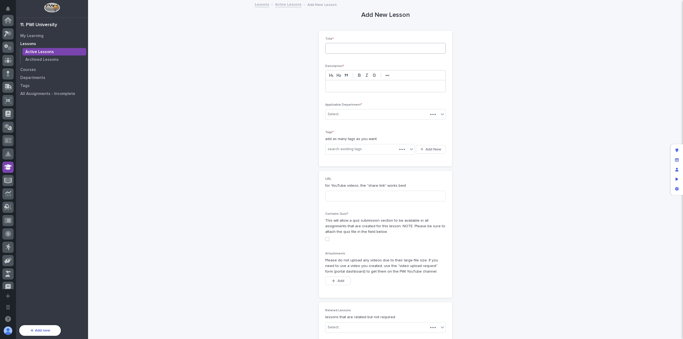
scroll to position [147, 0]
click at [373, 48] on input at bounding box center [385, 48] width 121 height 11
click at [43, 36] on div "My Learning" at bounding box center [51, 35] width 69 height 7
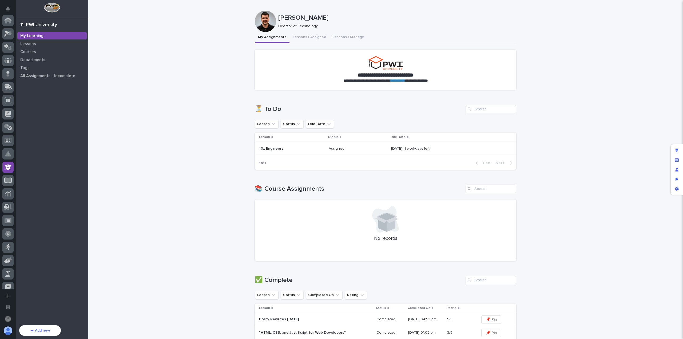
scroll to position [147, 0]
click at [46, 42] on div "Lessons" at bounding box center [51, 43] width 69 height 7
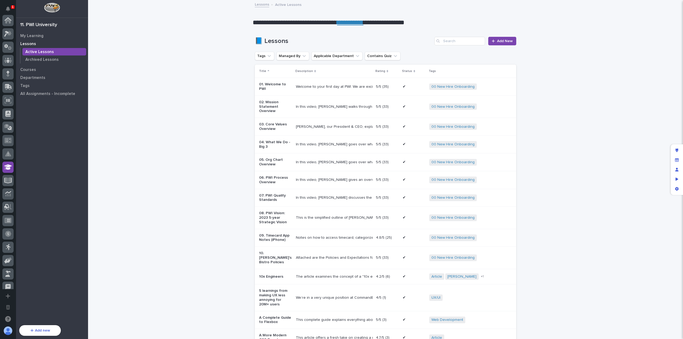
scroll to position [147, 0]
click at [42, 36] on p "My Learning" at bounding box center [31, 36] width 23 height 5
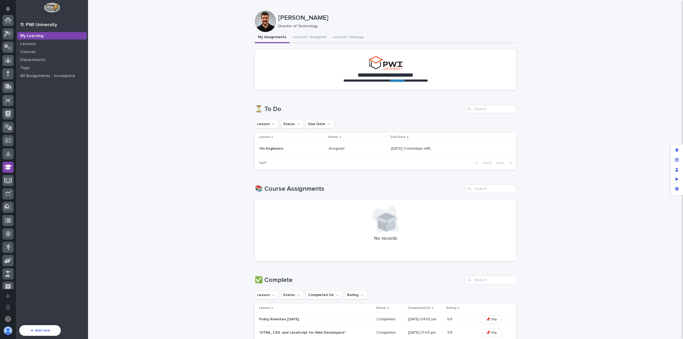
scroll to position [147, 0]
click at [402, 82] on link "**********" at bounding box center [397, 81] width 15 height 4
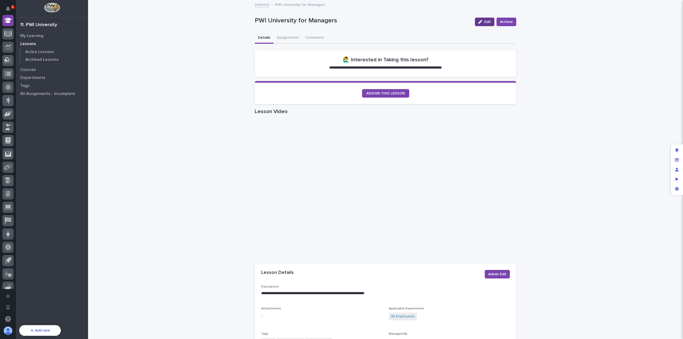
click at [488, 23] on span "Edit" at bounding box center [487, 22] width 7 height 4
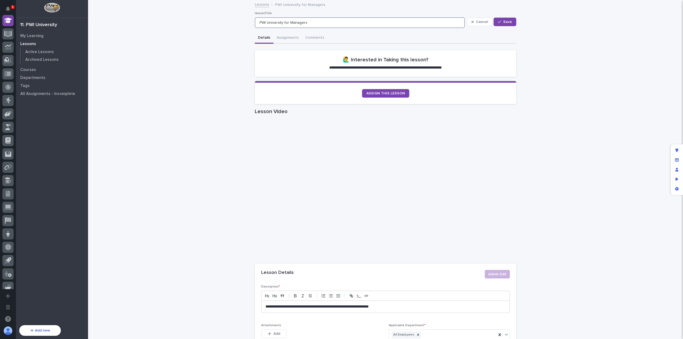
click at [348, 24] on input "PWI University for Managers" at bounding box center [360, 22] width 210 height 11
type input "PWI University for Managers (v1)"
click at [508, 22] on span "Save" at bounding box center [507, 22] width 9 height 4
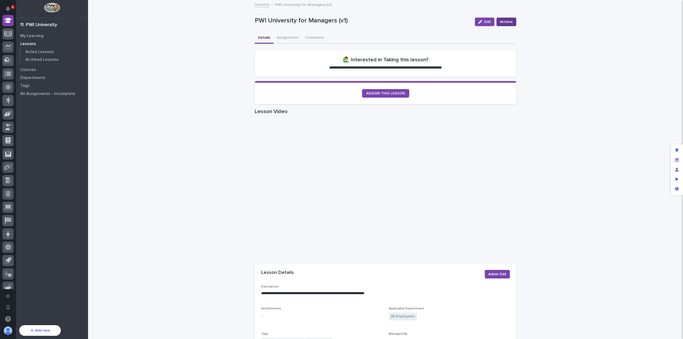
click at [506, 23] on span "Archive" at bounding box center [506, 21] width 13 height 5
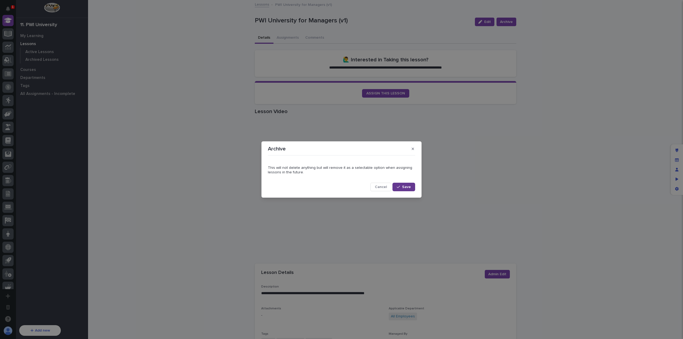
click at [401, 187] on div "button" at bounding box center [399, 187] width 5 height 4
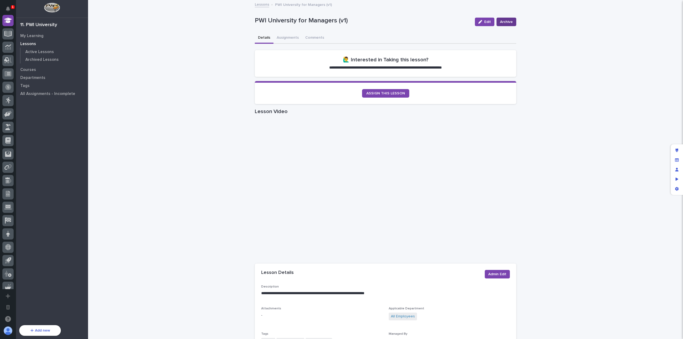
click at [505, 22] on span "Archive" at bounding box center [506, 21] width 13 height 5
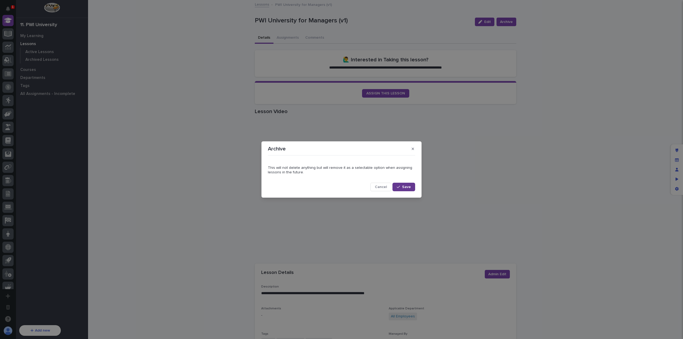
click at [407, 185] on span "Save" at bounding box center [406, 187] width 9 height 4
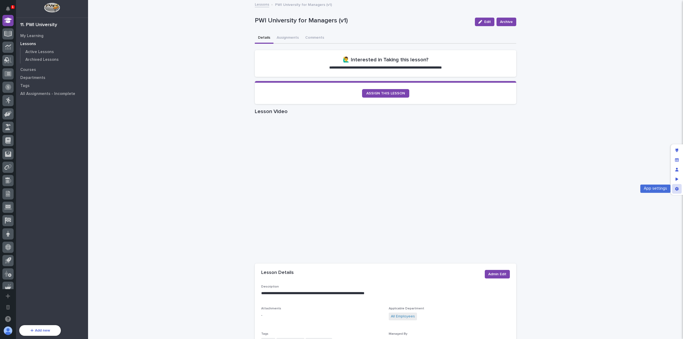
click at [678, 188] on icon "App settings" at bounding box center [676, 189] width 3 height 4
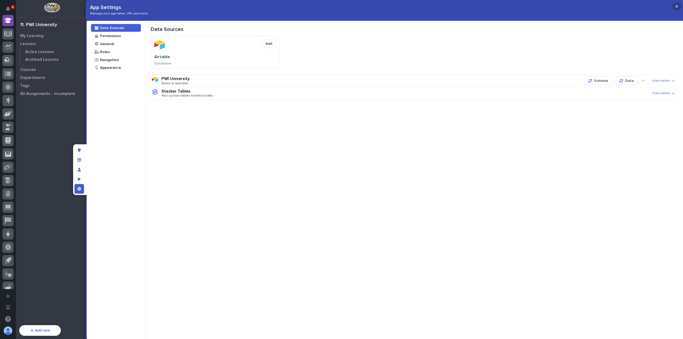
click at [676, 3] on button "button" at bounding box center [676, 6] width 9 height 9
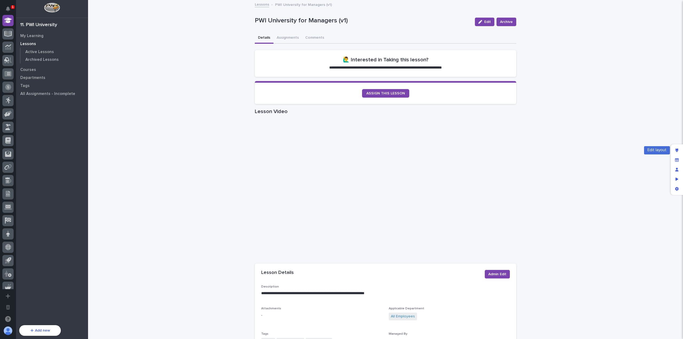
drag, startPoint x: 679, startPoint y: 148, endPoint x: 517, endPoint y: 79, distance: 176.0
click at [679, 148] on div "Edit layout" at bounding box center [677, 151] width 10 height 10
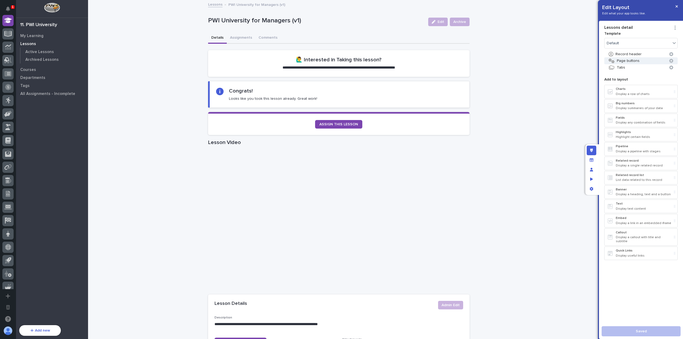
click at [671, 59] on icon "button" at bounding box center [671, 61] width 4 height 4
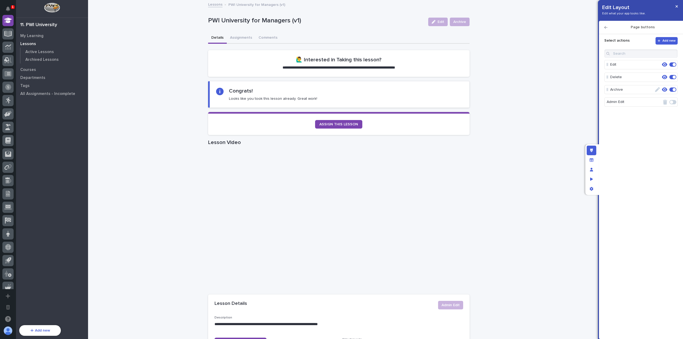
click at [666, 89] on icon "button" at bounding box center [664, 90] width 5 height 4
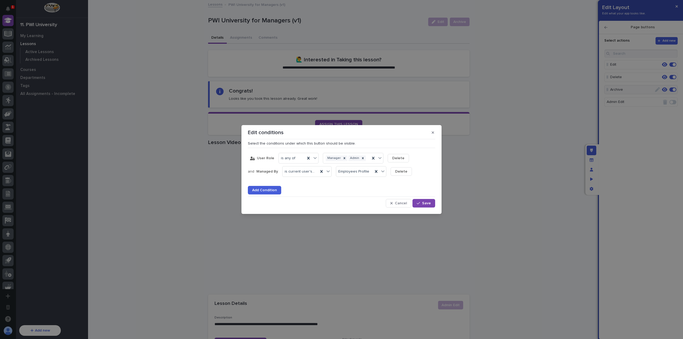
click at [276, 190] on span "Add Condition" at bounding box center [264, 190] width 25 height 4
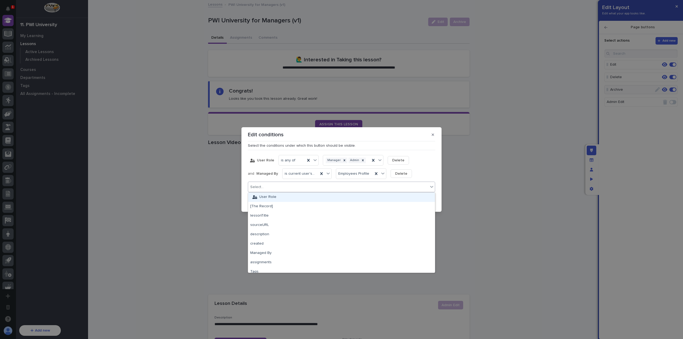
click at [292, 186] on div "Select..." at bounding box center [338, 187] width 180 height 8
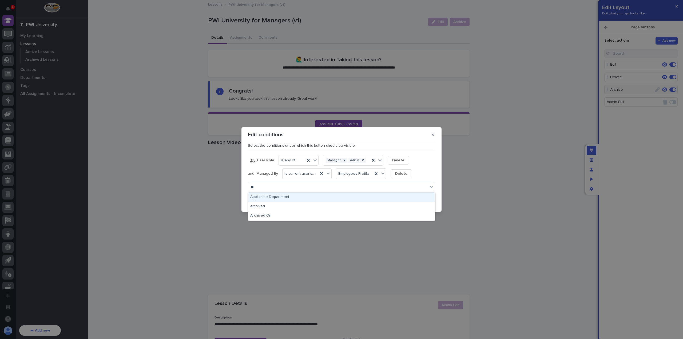
type input "***"
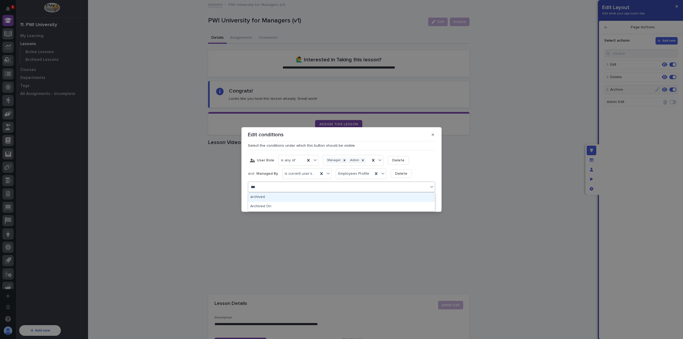
click at [280, 197] on div "archived" at bounding box center [341, 197] width 187 height 9
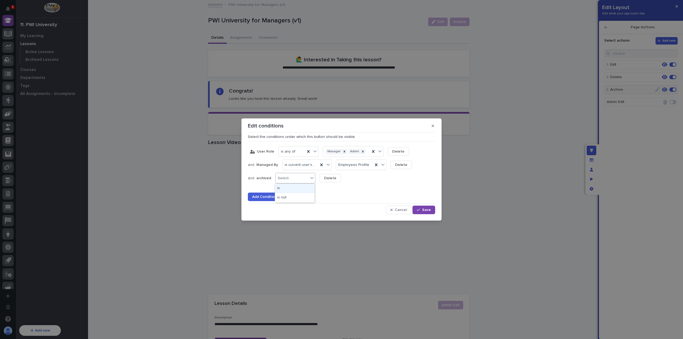
click at [300, 178] on div "Select..." at bounding box center [292, 179] width 33 height 8
click at [297, 199] on div "is not" at bounding box center [294, 197] width 39 height 9
click at [336, 191] on div "true" at bounding box center [338, 188] width 39 height 9
click at [417, 208] on icon "button" at bounding box center [418, 210] width 3 height 4
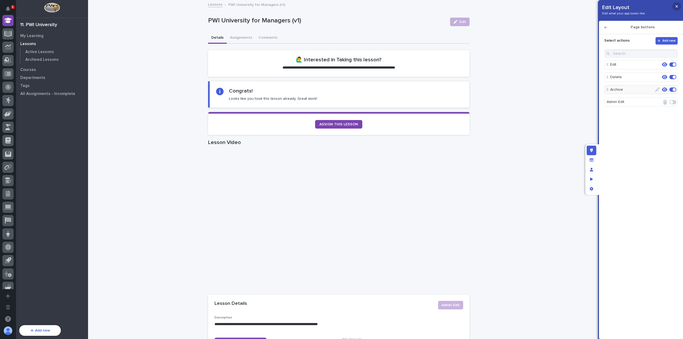
click at [680, 5] on button "button" at bounding box center [676, 6] width 9 height 9
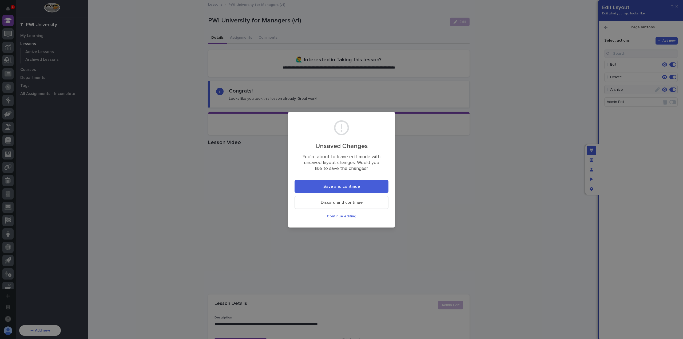
click at [334, 187] on span "Save and continue" at bounding box center [341, 186] width 37 height 4
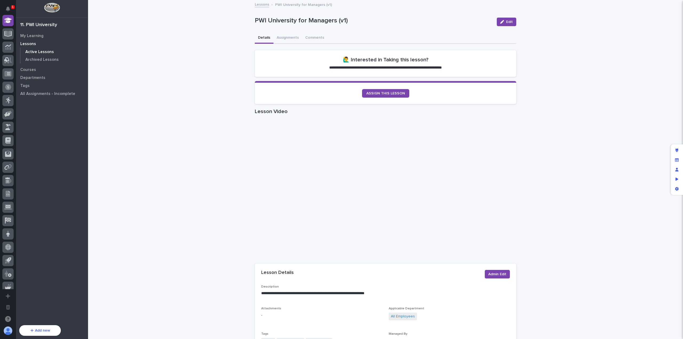
click at [34, 51] on p "Active Lessons" at bounding box center [39, 52] width 29 height 5
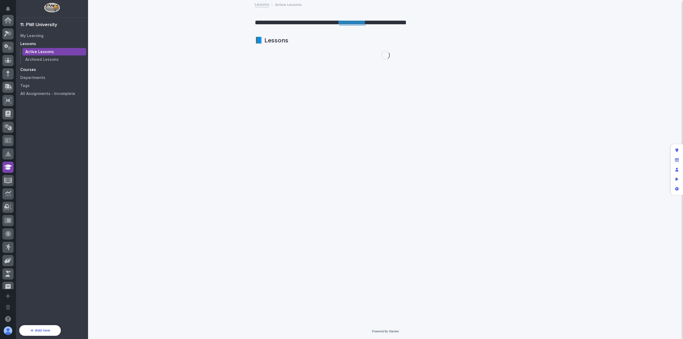
scroll to position [147, 0]
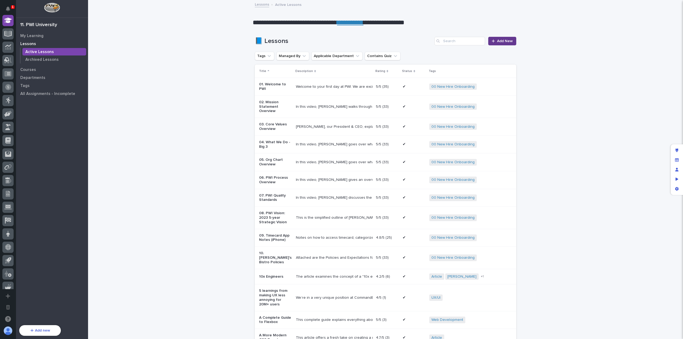
click at [504, 41] on span "Add New" at bounding box center [505, 41] width 16 height 4
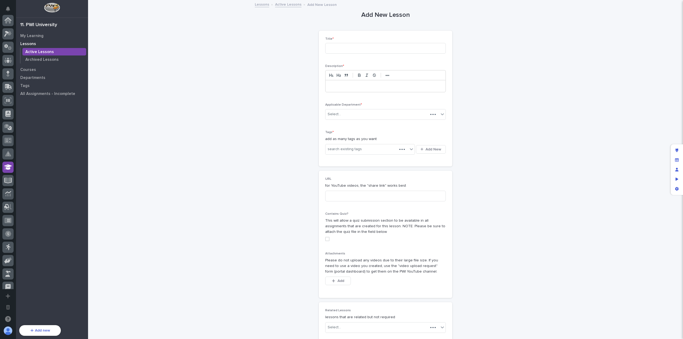
scroll to position [147, 0]
click at [366, 47] on input at bounding box center [385, 48] width 121 height 11
type input "Introduction to PWI University"
click at [362, 111] on div "Select..." at bounding box center [382, 114] width 113 height 9
click at [363, 125] on div "All Employees" at bounding box center [383, 124] width 120 height 9
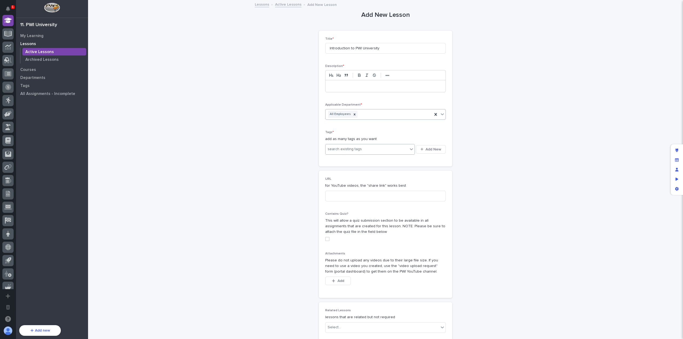
click at [362, 149] on div "search existing tags" at bounding box center [367, 149] width 82 height 9
type input "***"
click at [362, 158] on div "PWI University" at bounding box center [368, 158] width 90 height 9
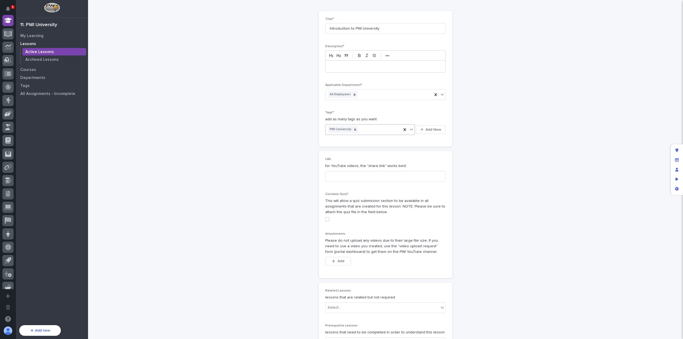
scroll to position [80, 0]
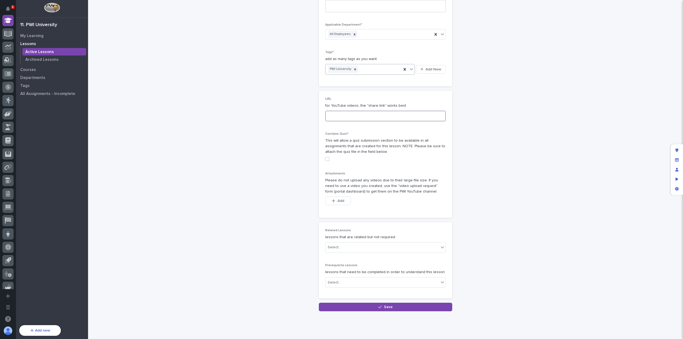
click at [357, 118] on input at bounding box center [385, 116] width 121 height 11
paste input "[URL][DOMAIN_NAME]"
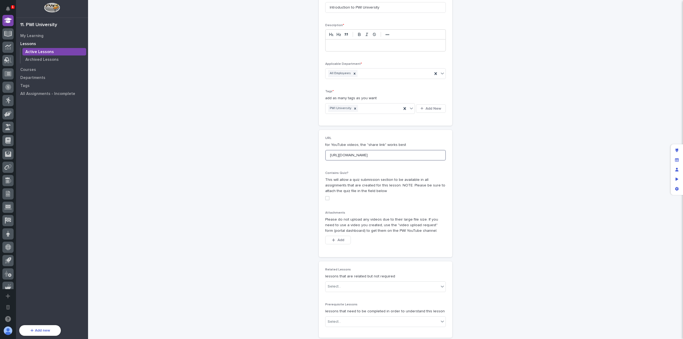
scroll to position [0, 0]
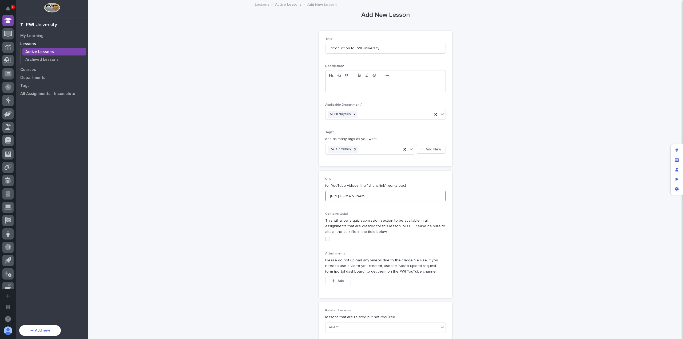
type input "[URL][DOMAIN_NAME]"
click at [364, 90] on div at bounding box center [386, 86] width 120 height 12
click at [342, 89] on div at bounding box center [386, 86] width 120 height 12
paste div
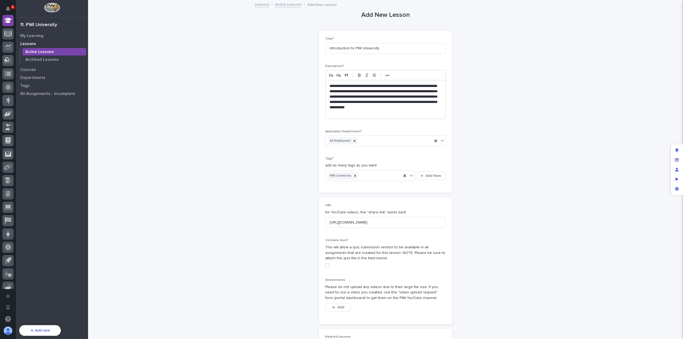
click at [343, 87] on p "**********" at bounding box center [386, 100] width 112 height 32
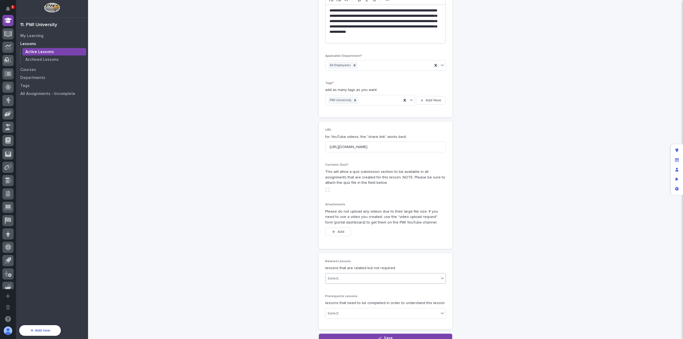
scroll to position [120, 0]
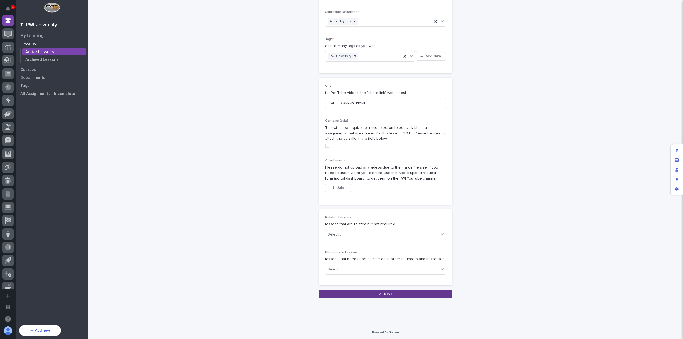
click at [374, 291] on button "Save" at bounding box center [385, 294] width 133 height 9
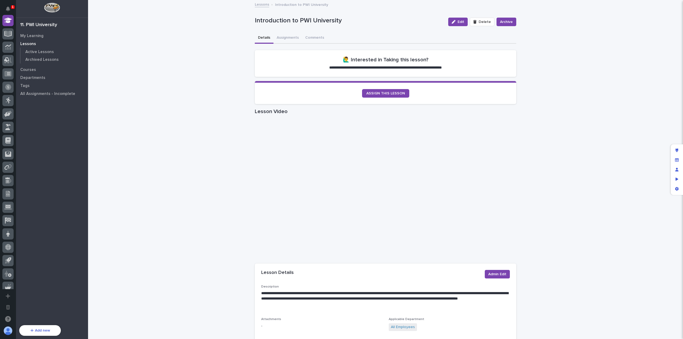
click at [33, 37] on p "My Learning" at bounding box center [31, 36] width 23 height 5
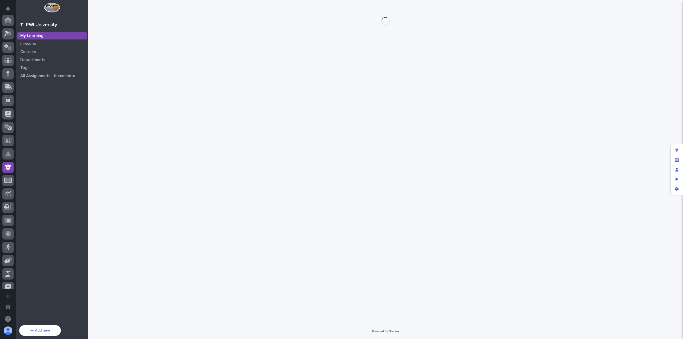
scroll to position [147, 0]
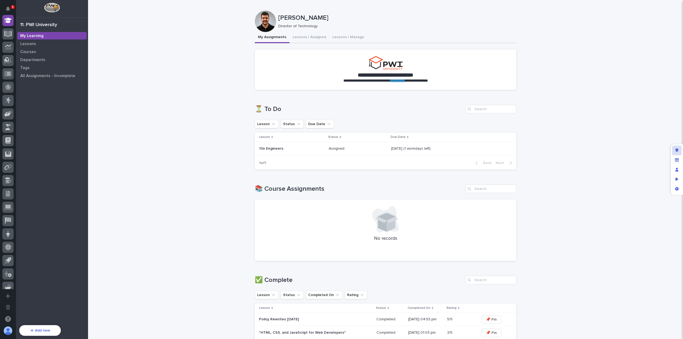
click at [675, 150] on div "Edit layout" at bounding box center [677, 151] width 10 height 10
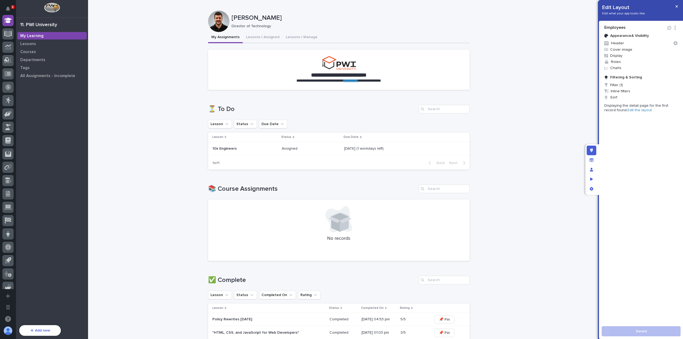
click at [631, 109] on link "Edit the layout" at bounding box center [640, 110] width 24 height 4
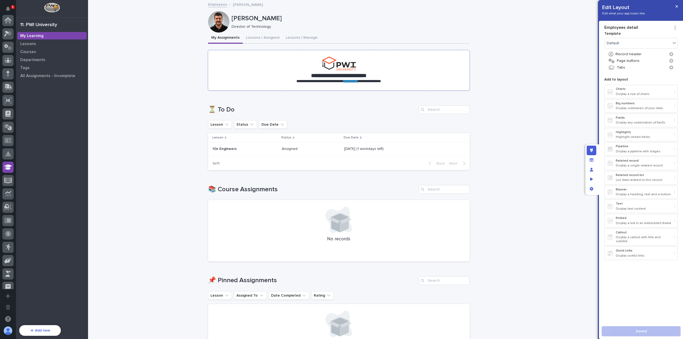
scroll to position [147, 0]
click at [391, 67] on section "**********" at bounding box center [338, 70] width 261 height 40
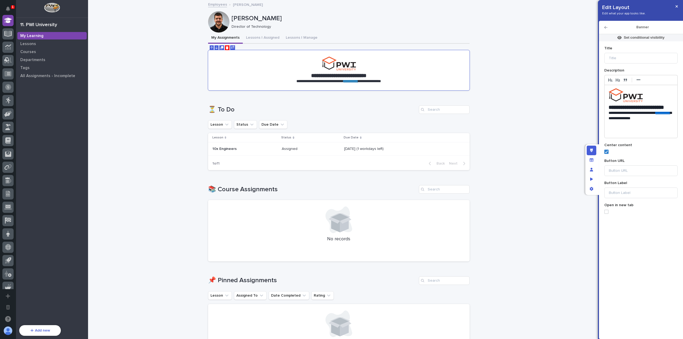
click at [656, 115] on link "**********" at bounding box center [663, 113] width 15 height 4
click at [655, 101] on link at bounding box center [651, 101] width 13 height 4
paste input "text"
type input "**********"
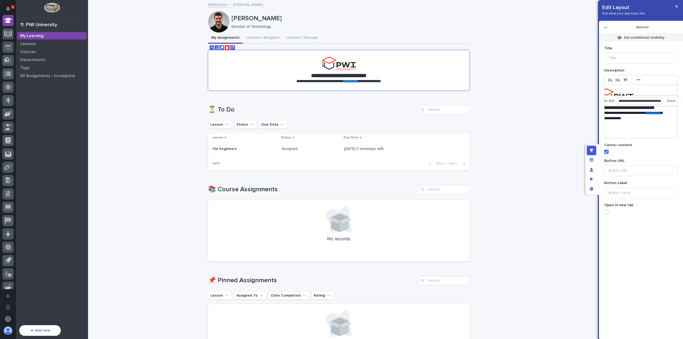
scroll to position [0, 10]
click at [670, 101] on link at bounding box center [669, 101] width 13 height 4
click at [681, 11] on div at bounding box center [676, 6] width 13 height 13
click at [679, 9] on button "button" at bounding box center [676, 6] width 9 height 9
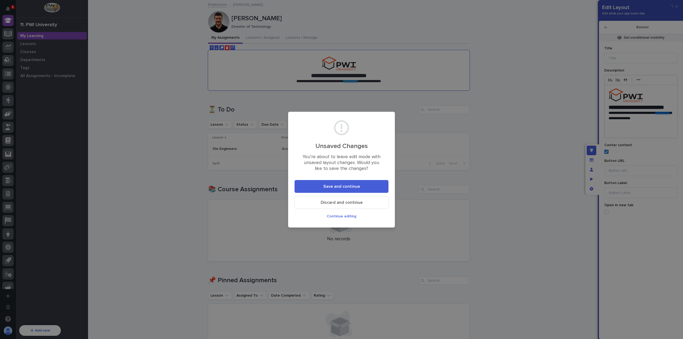
click at [342, 185] on span "Save and continue" at bounding box center [341, 186] width 37 height 4
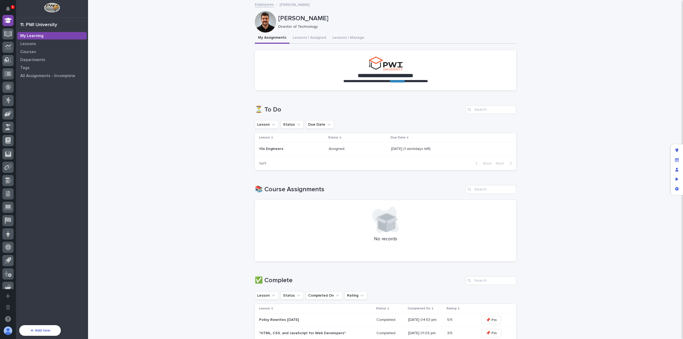
click at [400, 82] on link "**********" at bounding box center [397, 81] width 15 height 4
